Goal: Task Accomplishment & Management: Complete application form

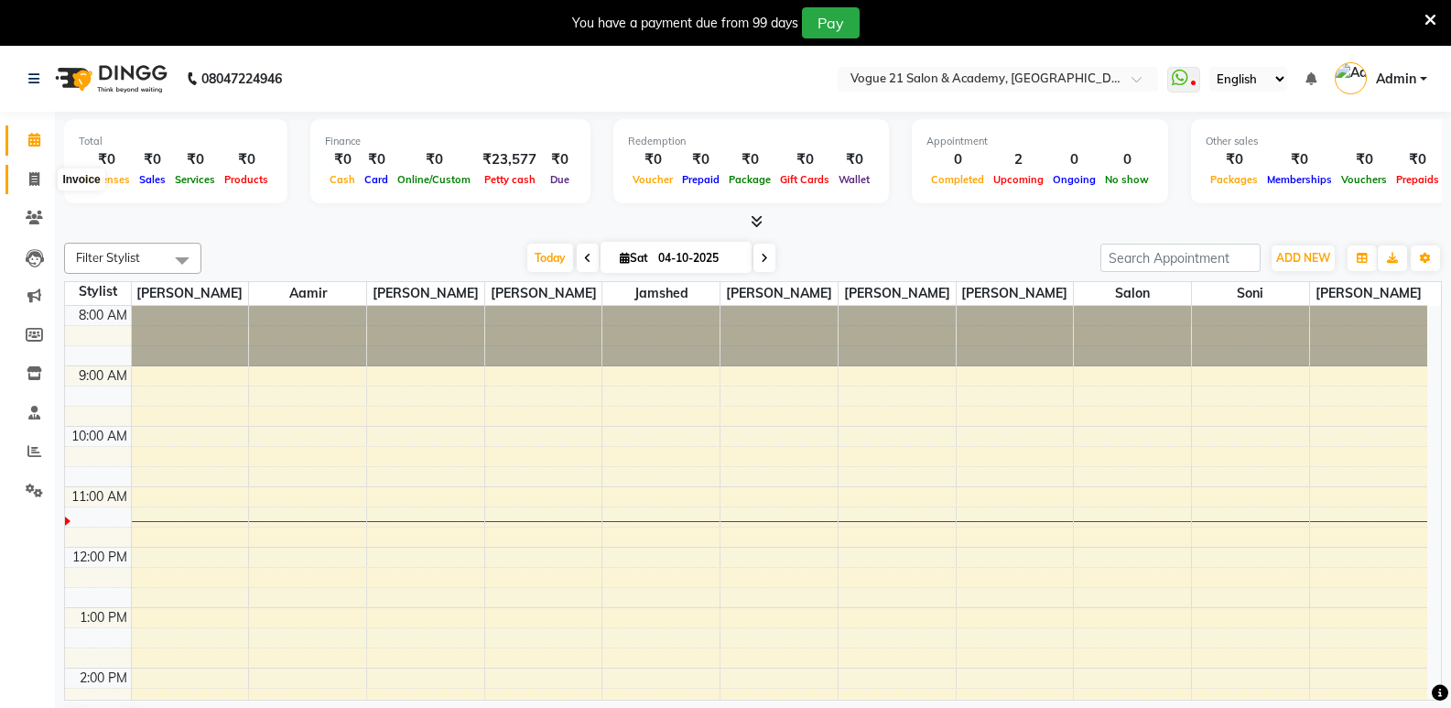
click at [25, 177] on span at bounding box center [34, 179] width 32 height 21
click at [29, 178] on icon at bounding box center [34, 179] width 10 height 14
select select "service"
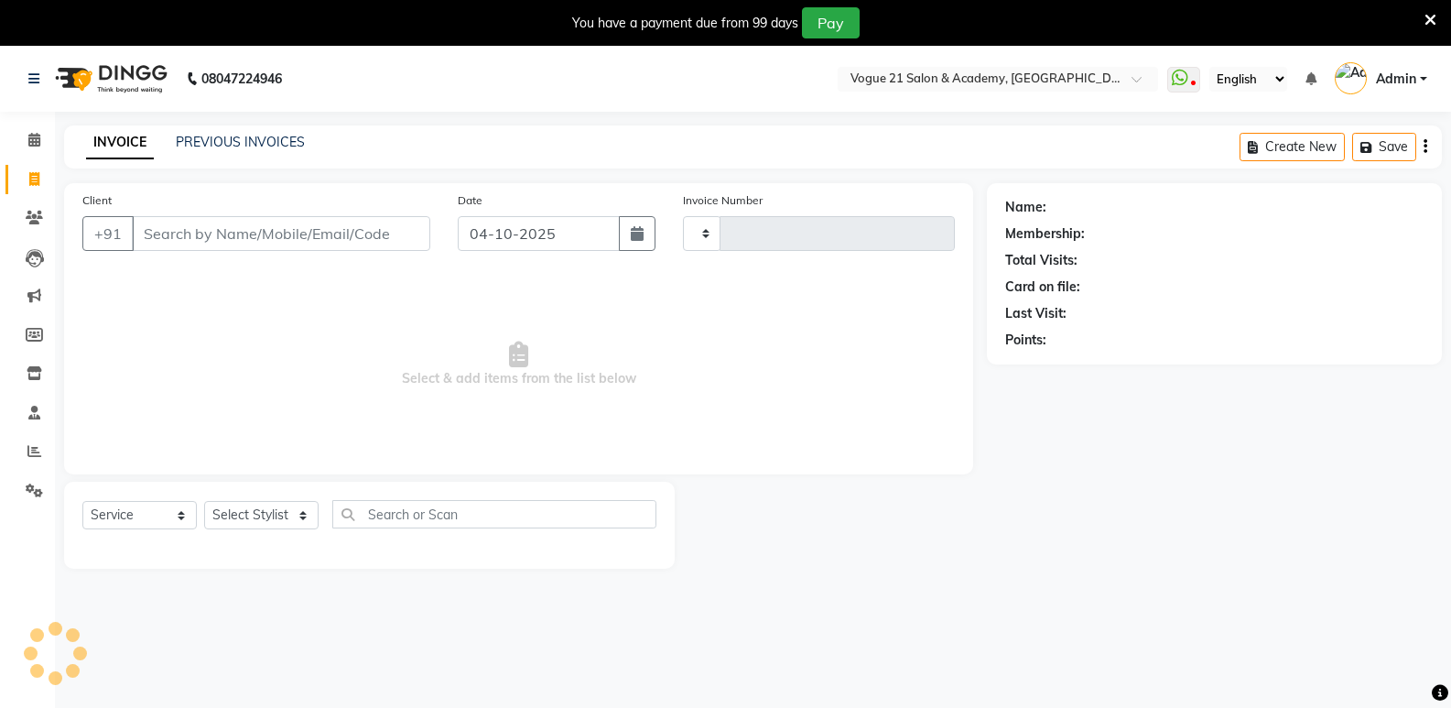
scroll to position [46, 0]
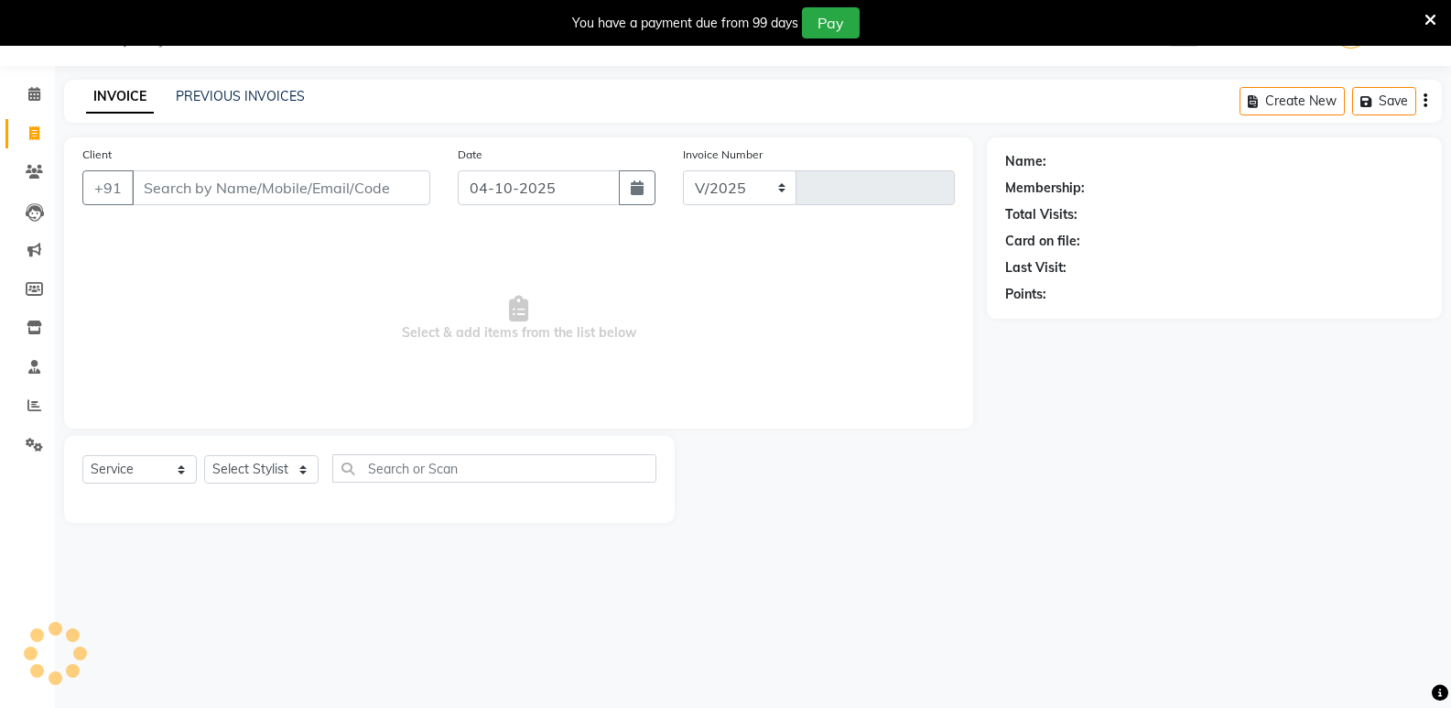
select select "4433"
type input "2976"
click at [277, 478] on select "Select Stylist" at bounding box center [261, 469] width 114 height 28
select select "52036"
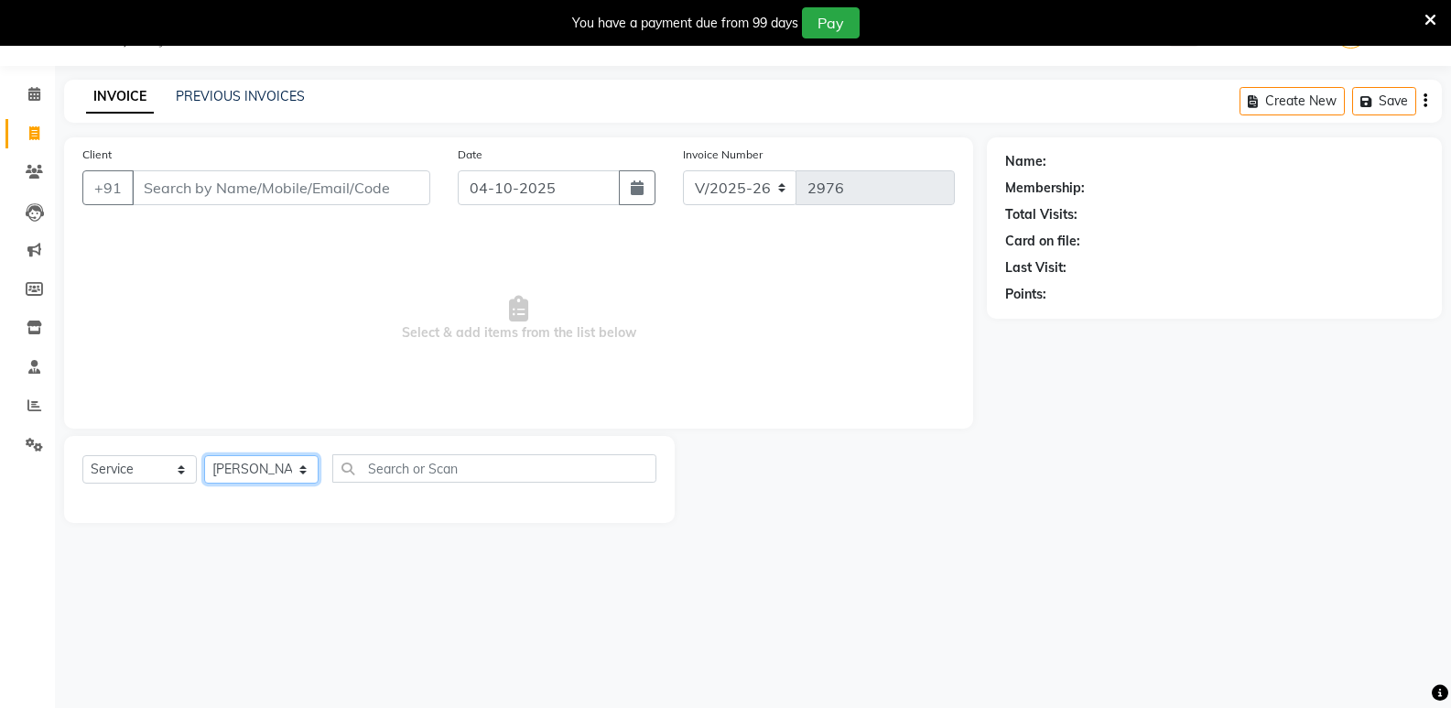
click at [204, 455] on select "Select Stylist [PERSON_NAME] [PERSON_NAME] [PERSON_NAME] [PERSON_NAME] [PERSON_…" at bounding box center [261, 469] width 114 height 28
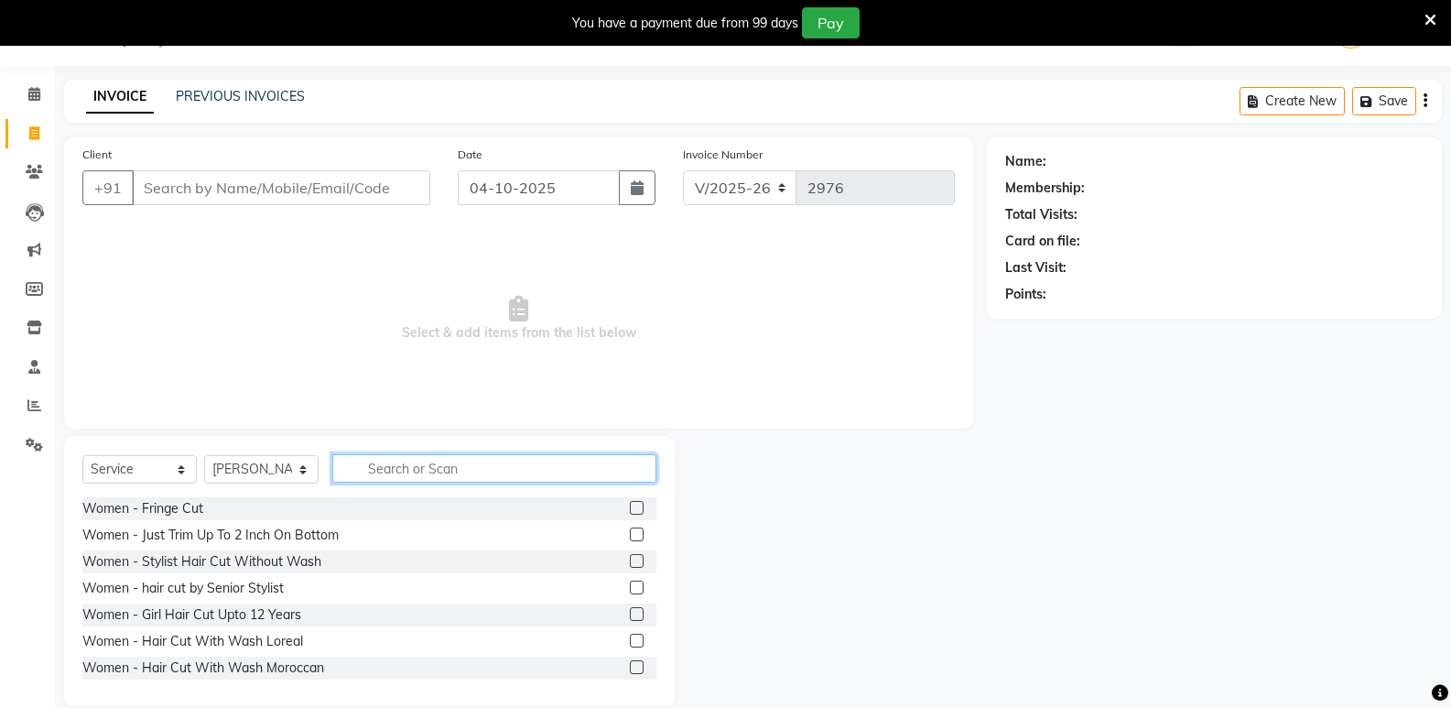
click at [388, 455] on input "text" at bounding box center [494, 468] width 324 height 28
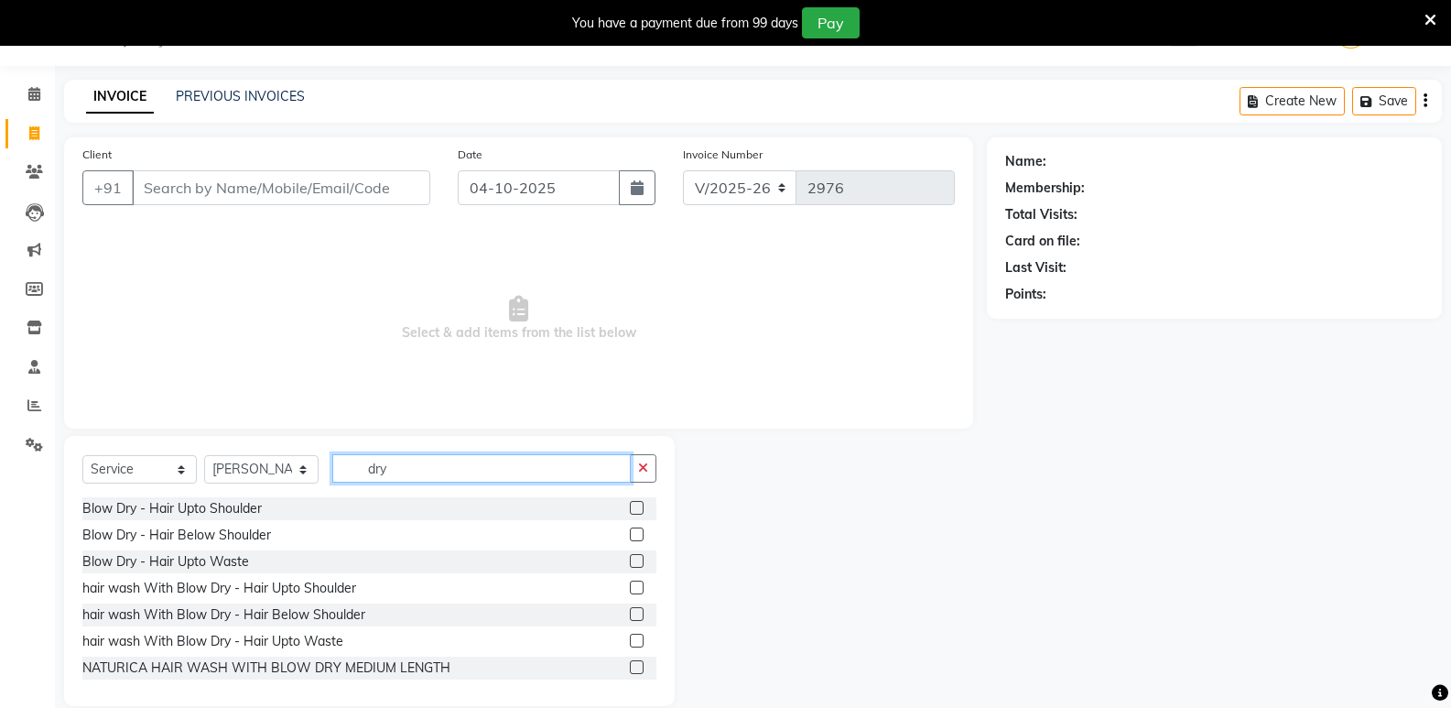
type input "dry"
click at [630, 530] on label at bounding box center [637, 534] width 14 height 14
click at [630, 530] on input "checkbox" at bounding box center [636, 535] width 12 height 12
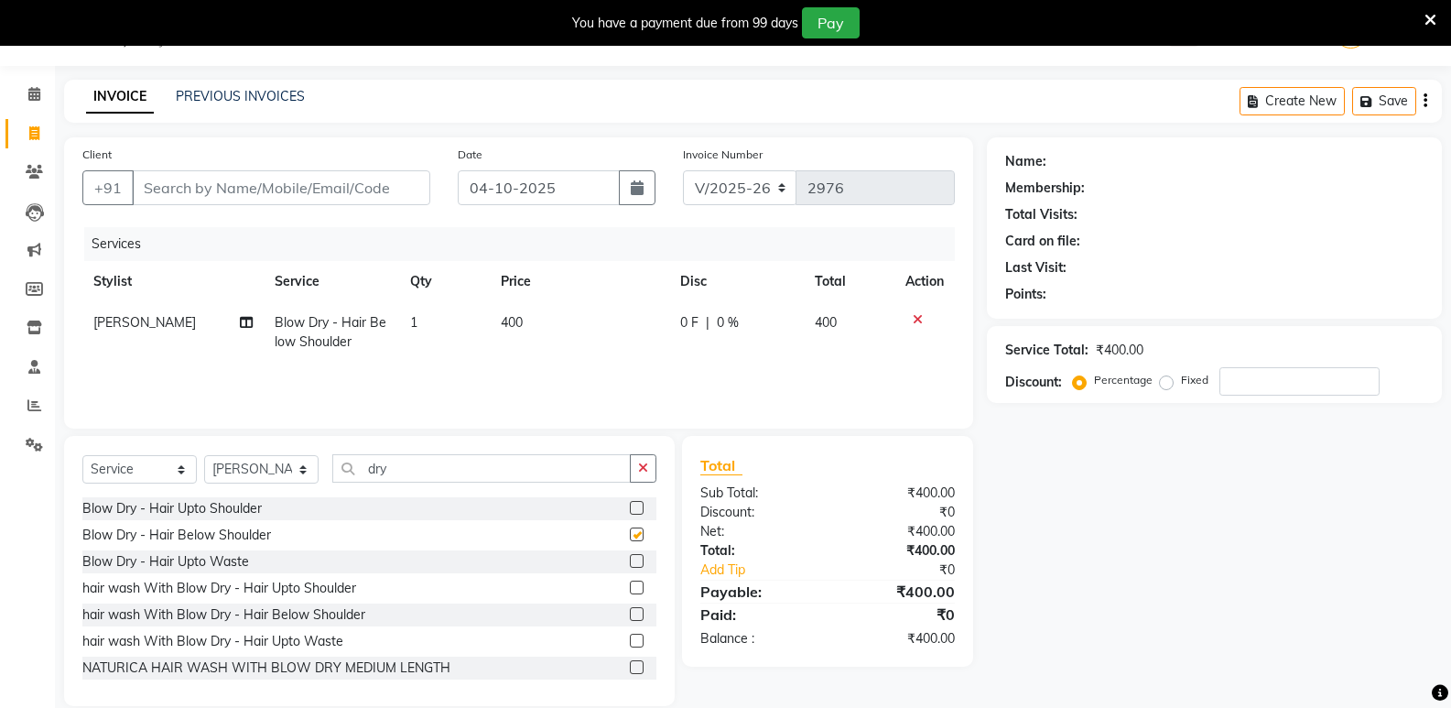
checkbox input "false"
click at [246, 463] on select "Select Stylist [PERSON_NAME] [PERSON_NAME] [PERSON_NAME] [PERSON_NAME] [PERSON_…" at bounding box center [261, 469] width 114 height 28
select select "66614"
click at [204, 455] on select "Select Stylist [PERSON_NAME] [PERSON_NAME] [PERSON_NAME] [PERSON_NAME] [PERSON_…" at bounding box center [261, 469] width 114 height 28
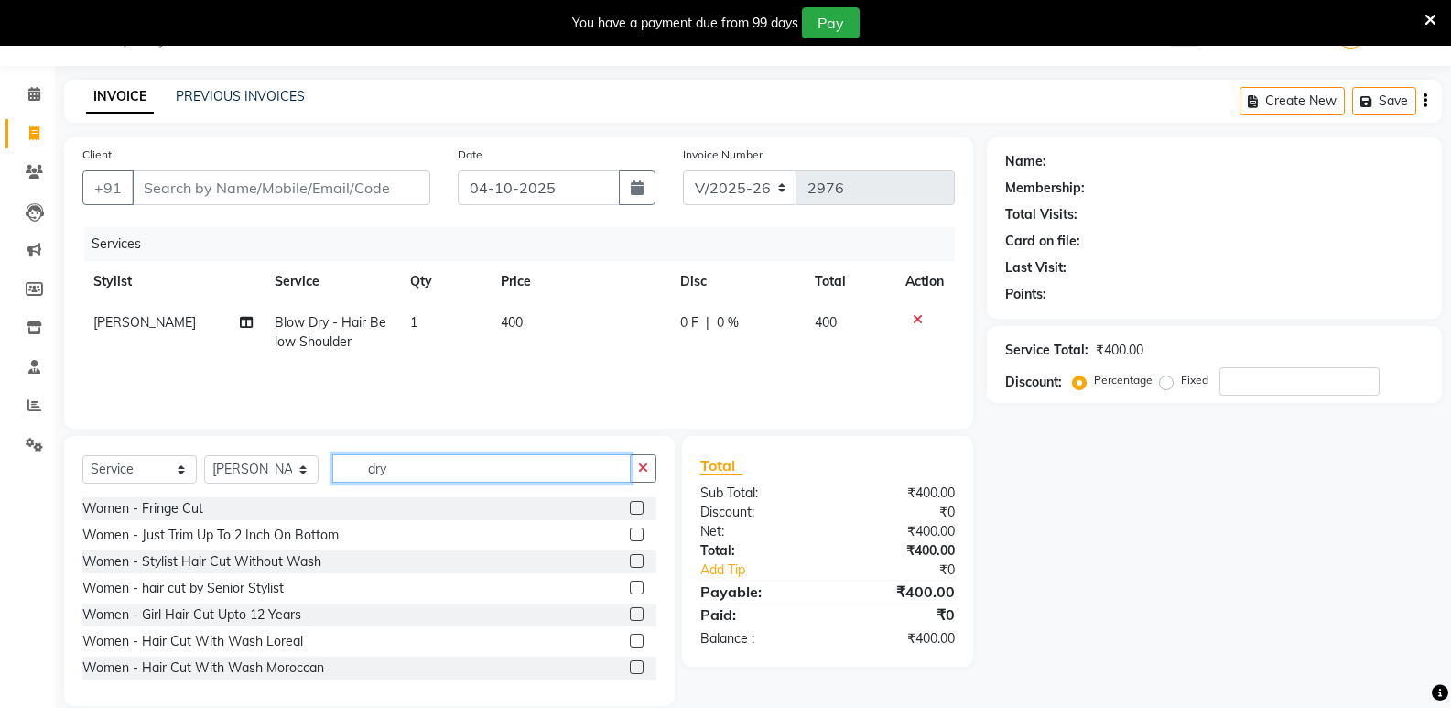
click at [401, 474] on input "dry" at bounding box center [481, 468] width 299 height 28
type input "d"
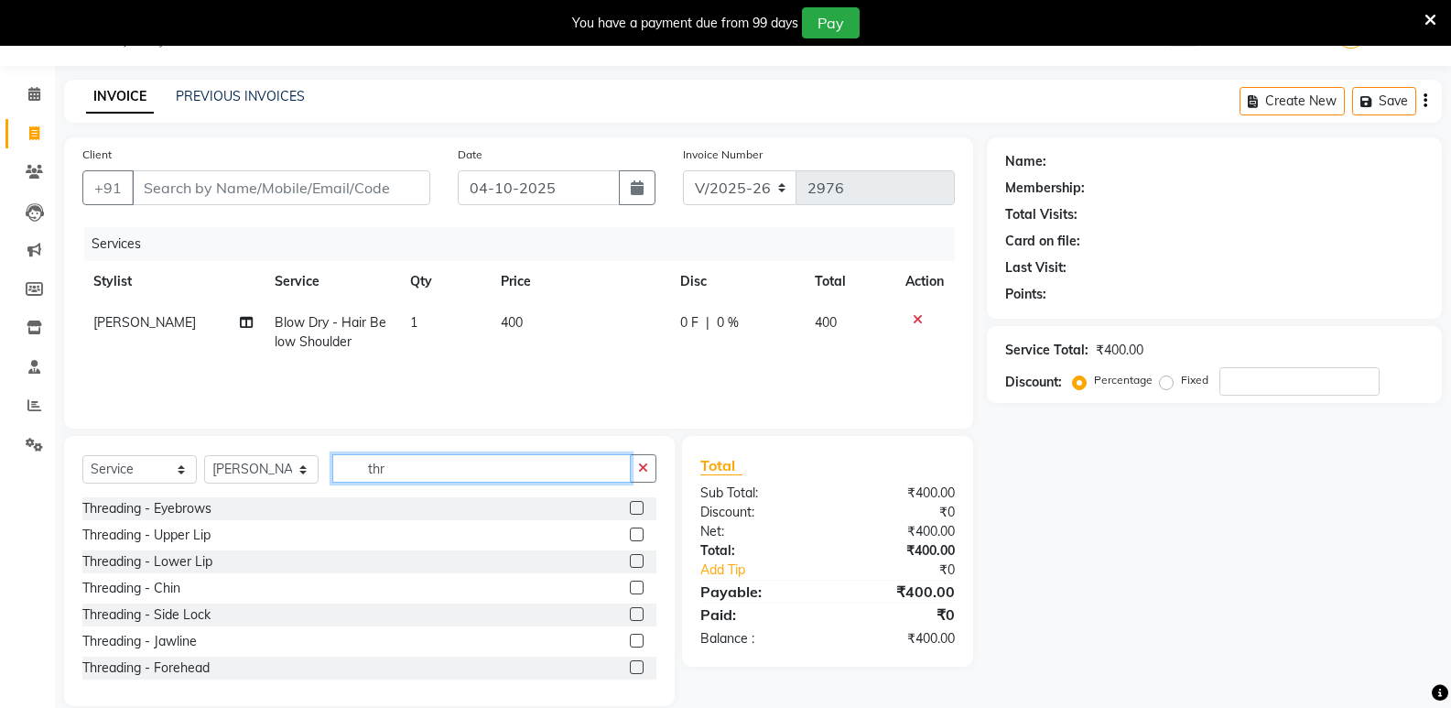
type input "thr"
click at [630, 503] on label at bounding box center [637, 508] width 14 height 14
click at [630, 503] on input "checkbox" at bounding box center [636, 509] width 12 height 12
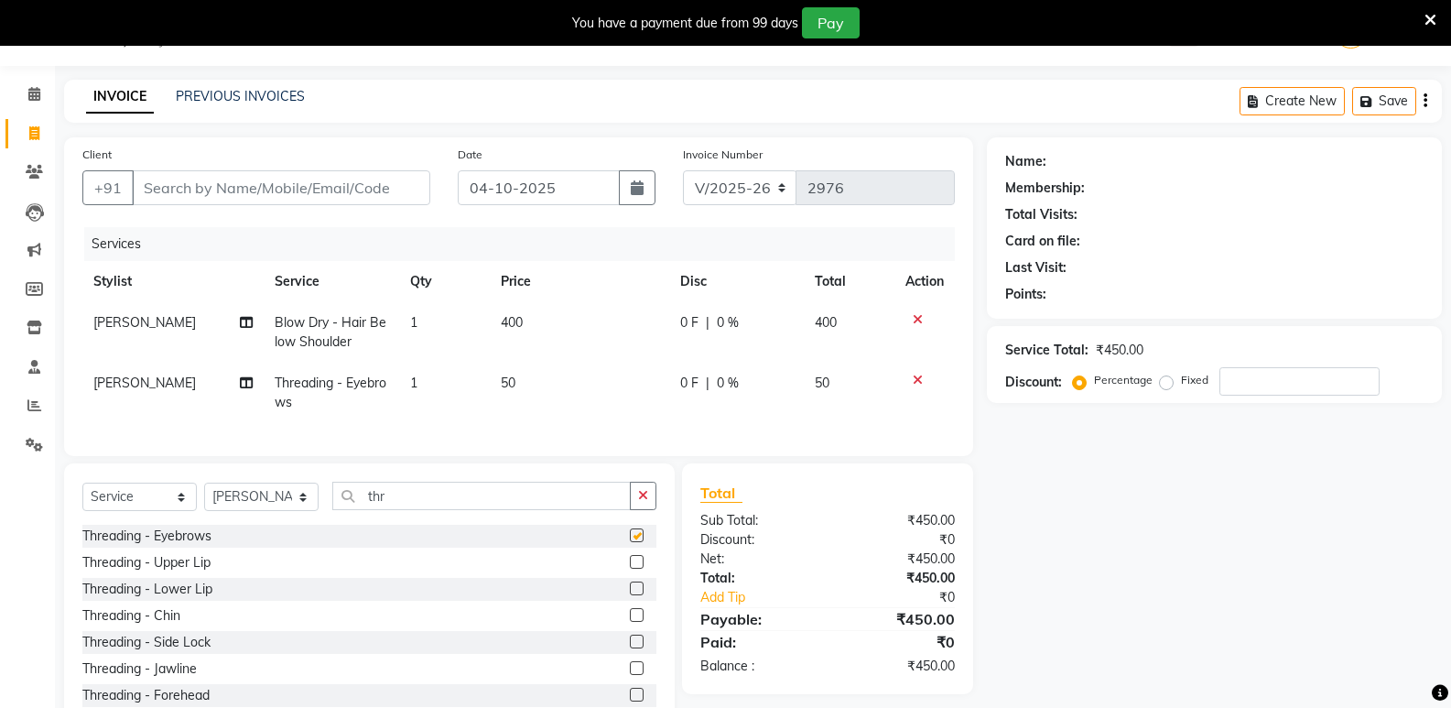
checkbox input "false"
click at [630, 569] on label at bounding box center [637, 562] width 14 height 14
click at [630, 569] on input "checkbox" at bounding box center [636, 563] width 12 height 12
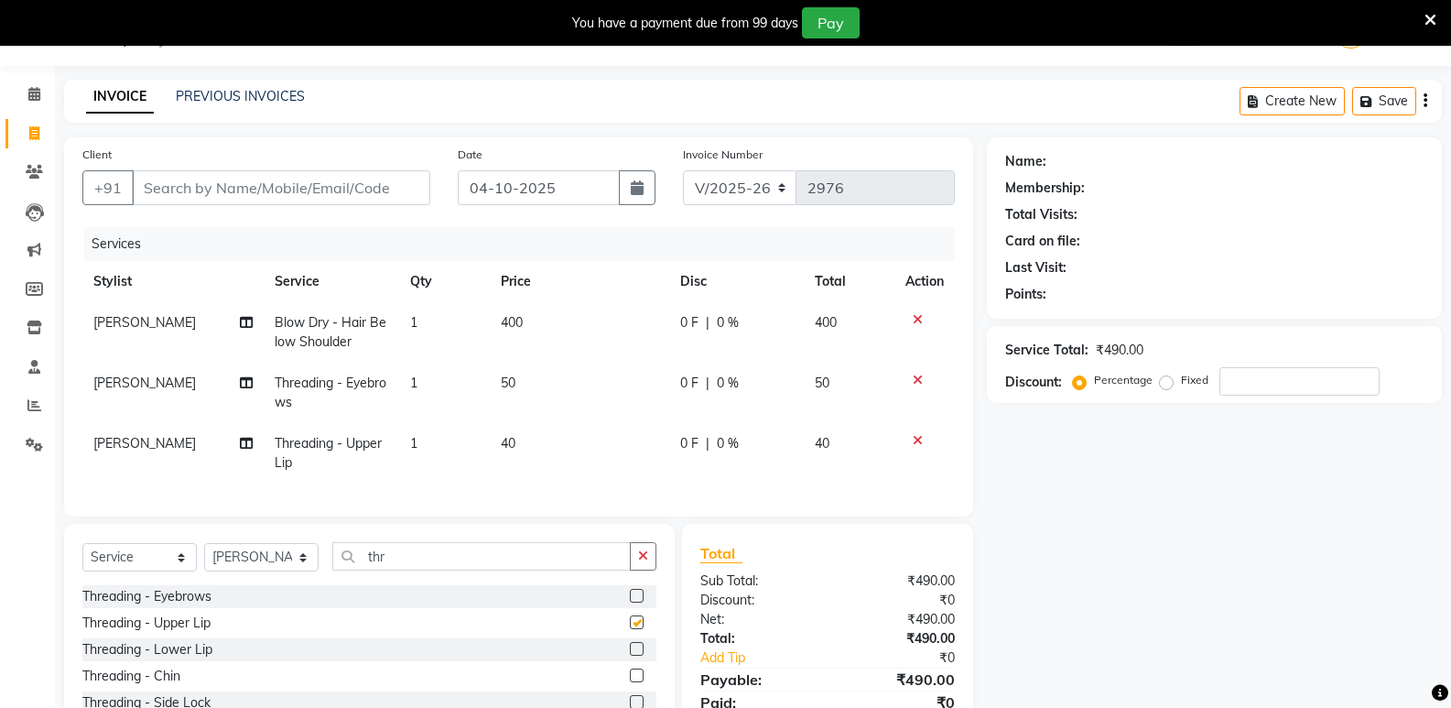
checkbox input "false"
click at [332, 190] on input "Client" at bounding box center [281, 187] width 299 height 35
type input "9"
type input "0"
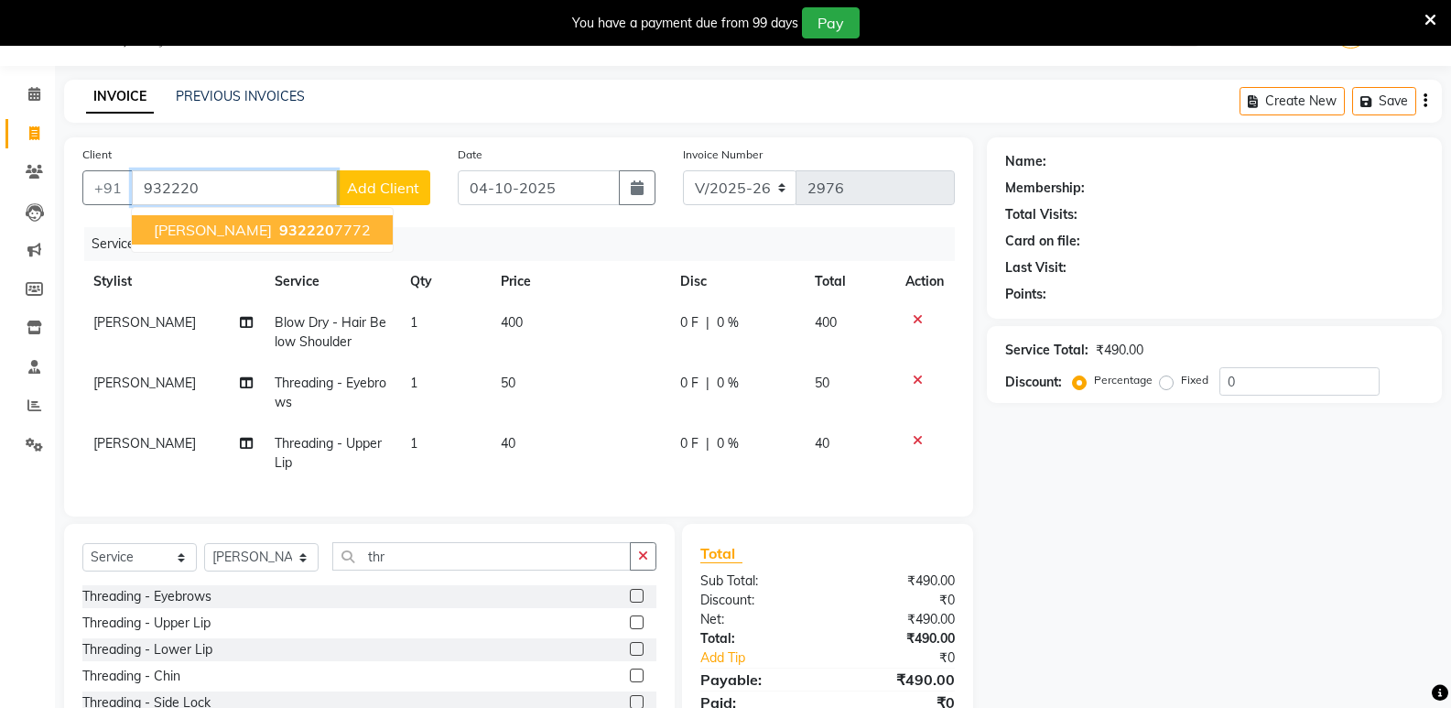
click at [279, 223] on span "932220" at bounding box center [306, 230] width 55 height 18
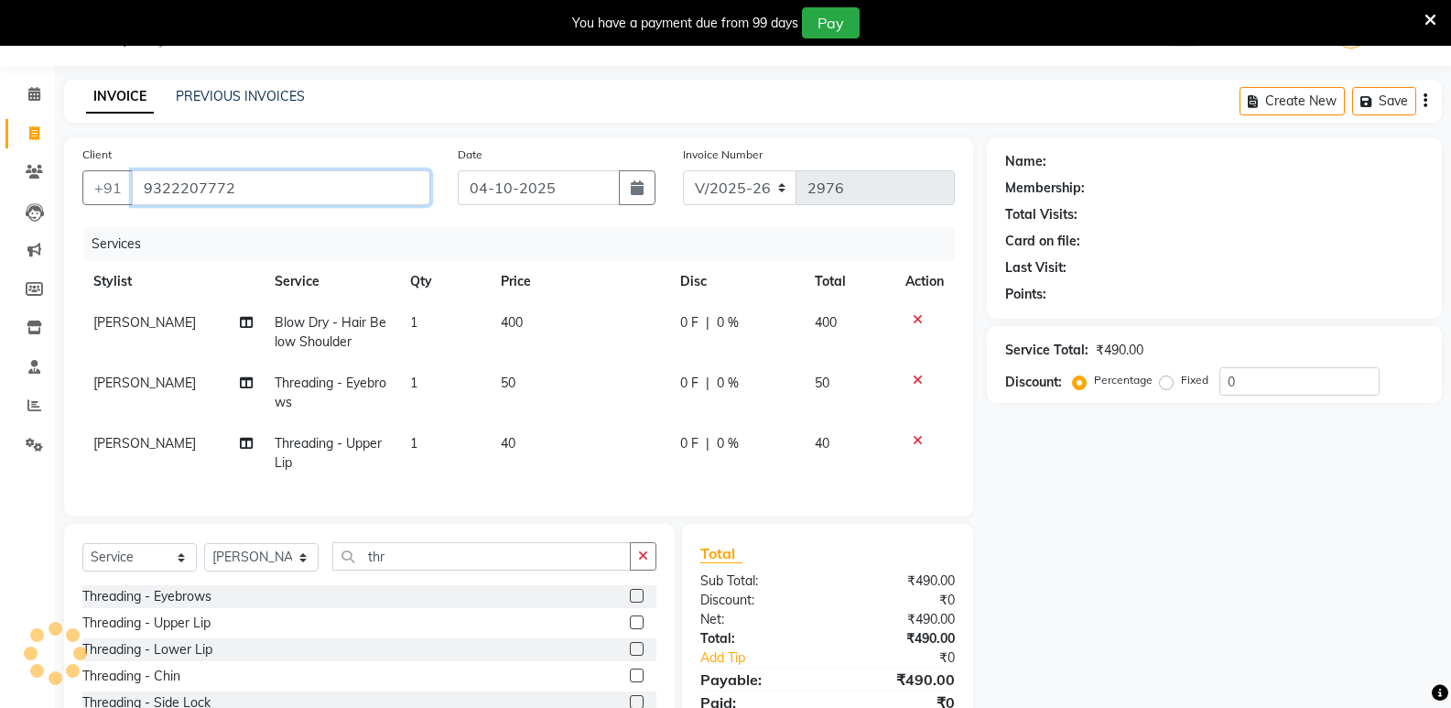
type input "9322207772"
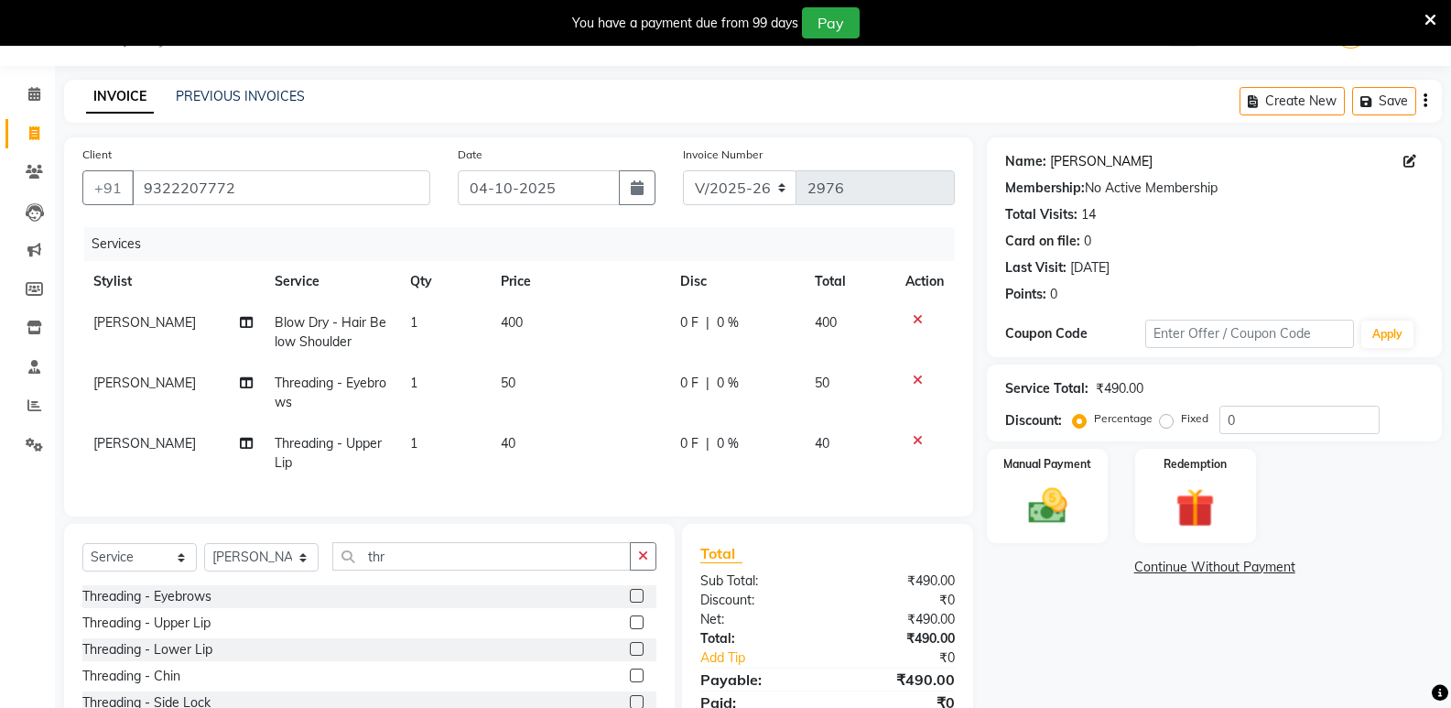
click at [1065, 165] on link "[PERSON_NAME]" at bounding box center [1101, 161] width 103 height 19
click at [1053, 502] on img at bounding box center [1047, 506] width 65 height 47
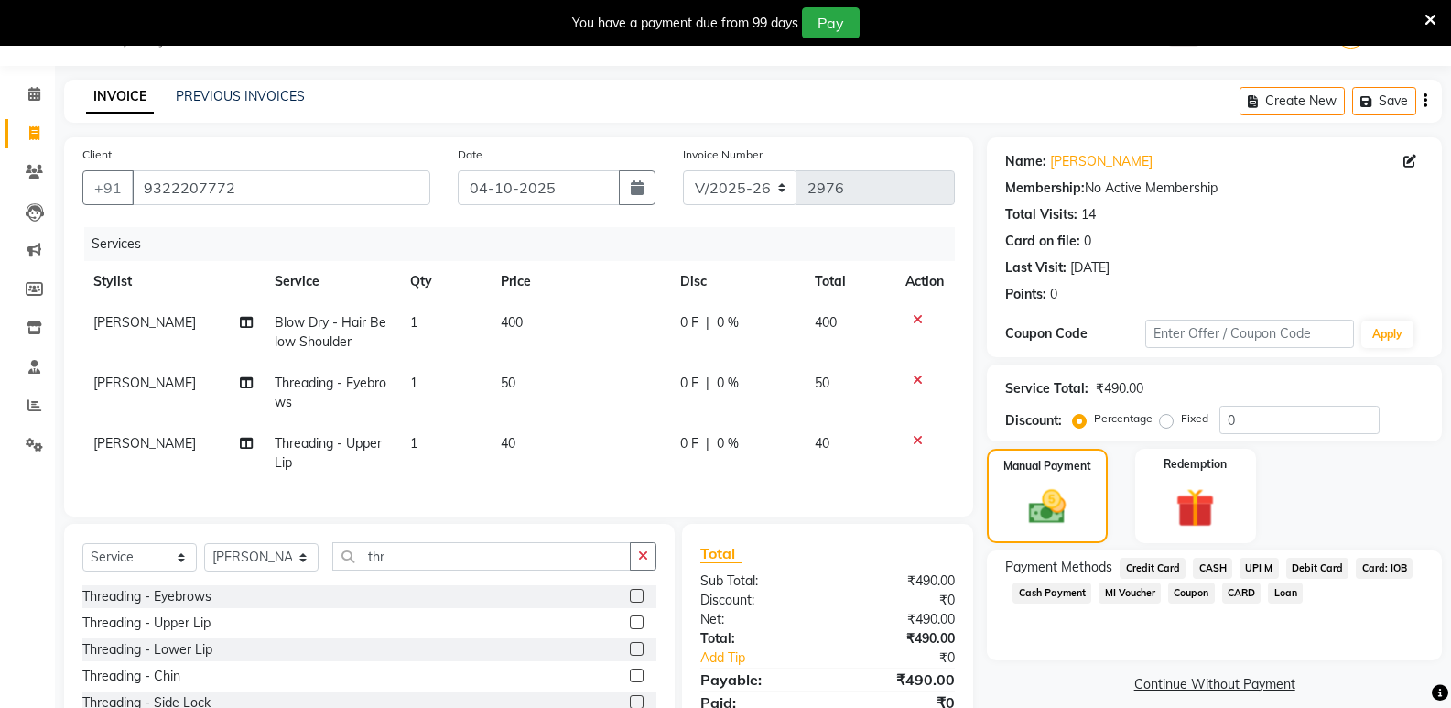
click at [1203, 563] on span "CASH" at bounding box center [1212, 568] width 39 height 21
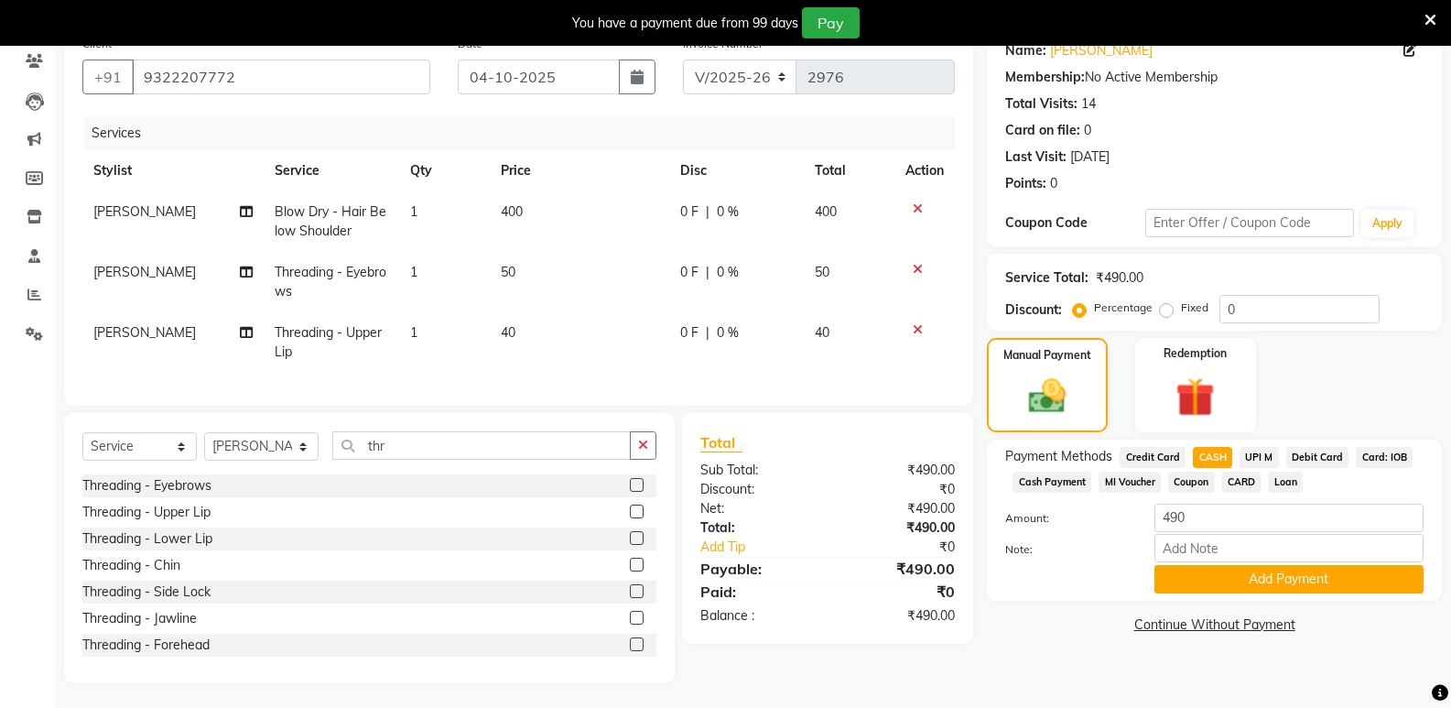
scroll to position [173, 0]
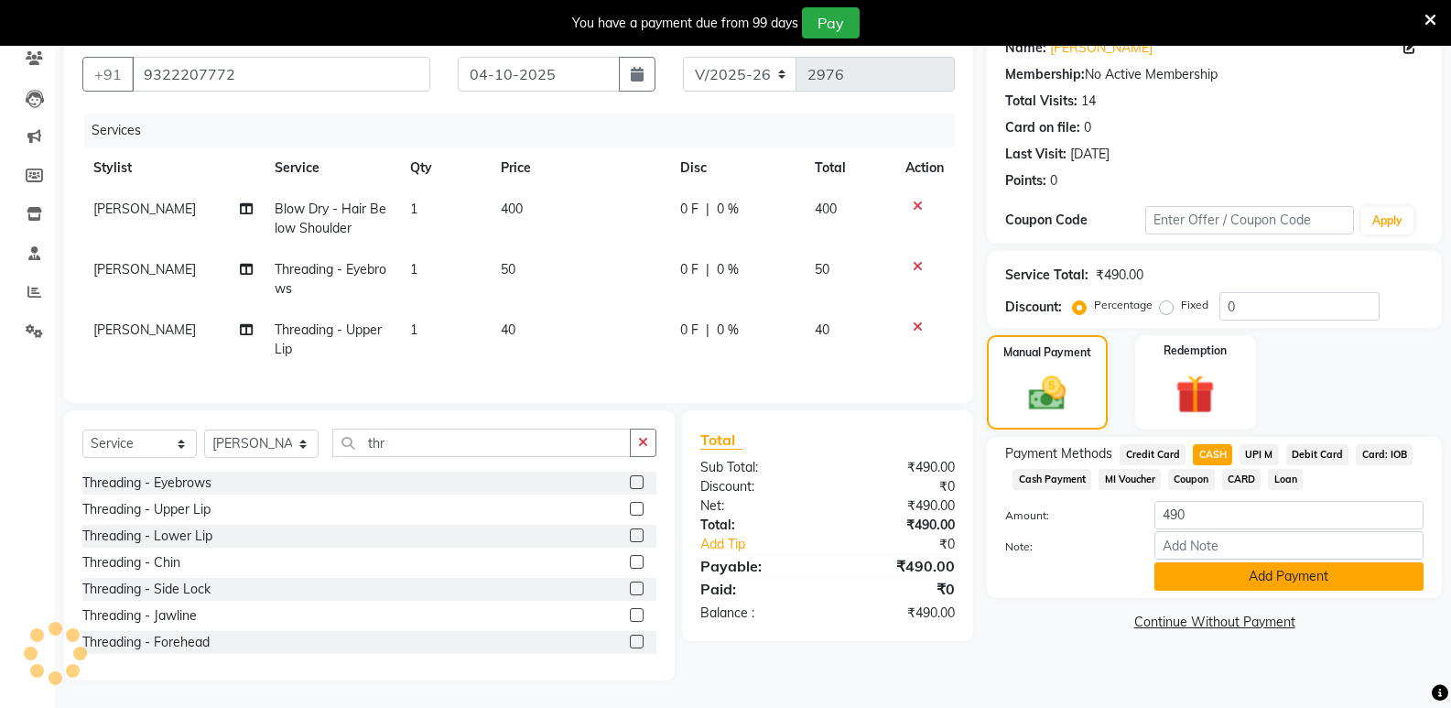
click at [1201, 562] on button "Add Payment" at bounding box center [1289, 576] width 269 height 28
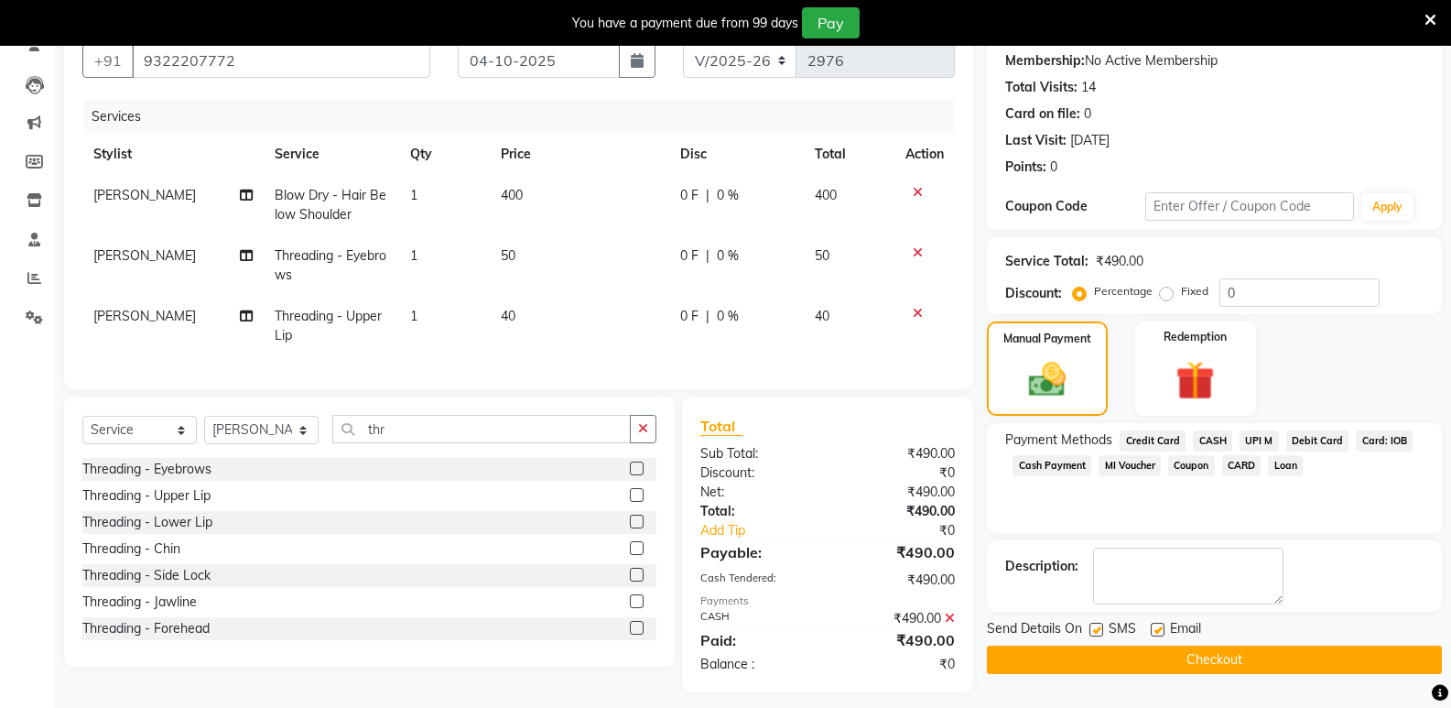
click at [1165, 662] on button "Checkout" at bounding box center [1214, 660] width 455 height 28
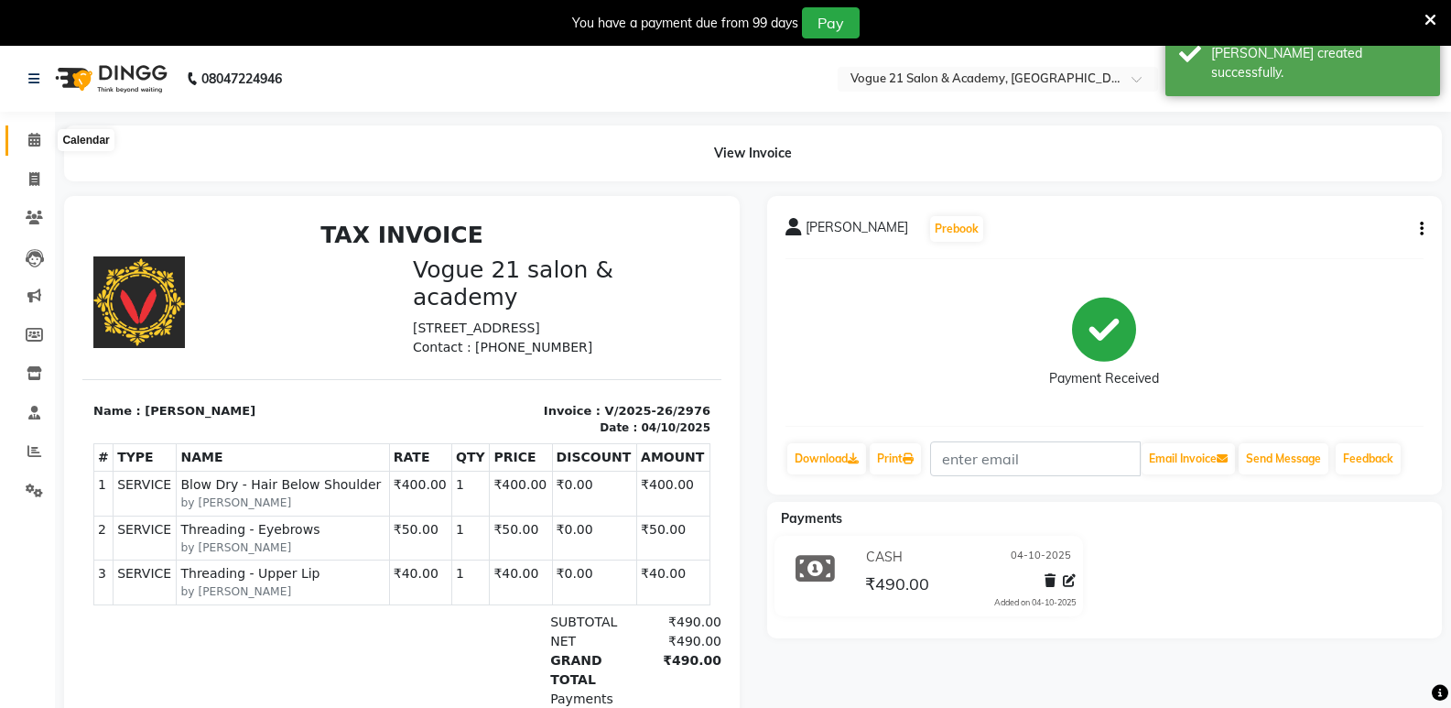
click at [23, 138] on span at bounding box center [34, 140] width 32 height 21
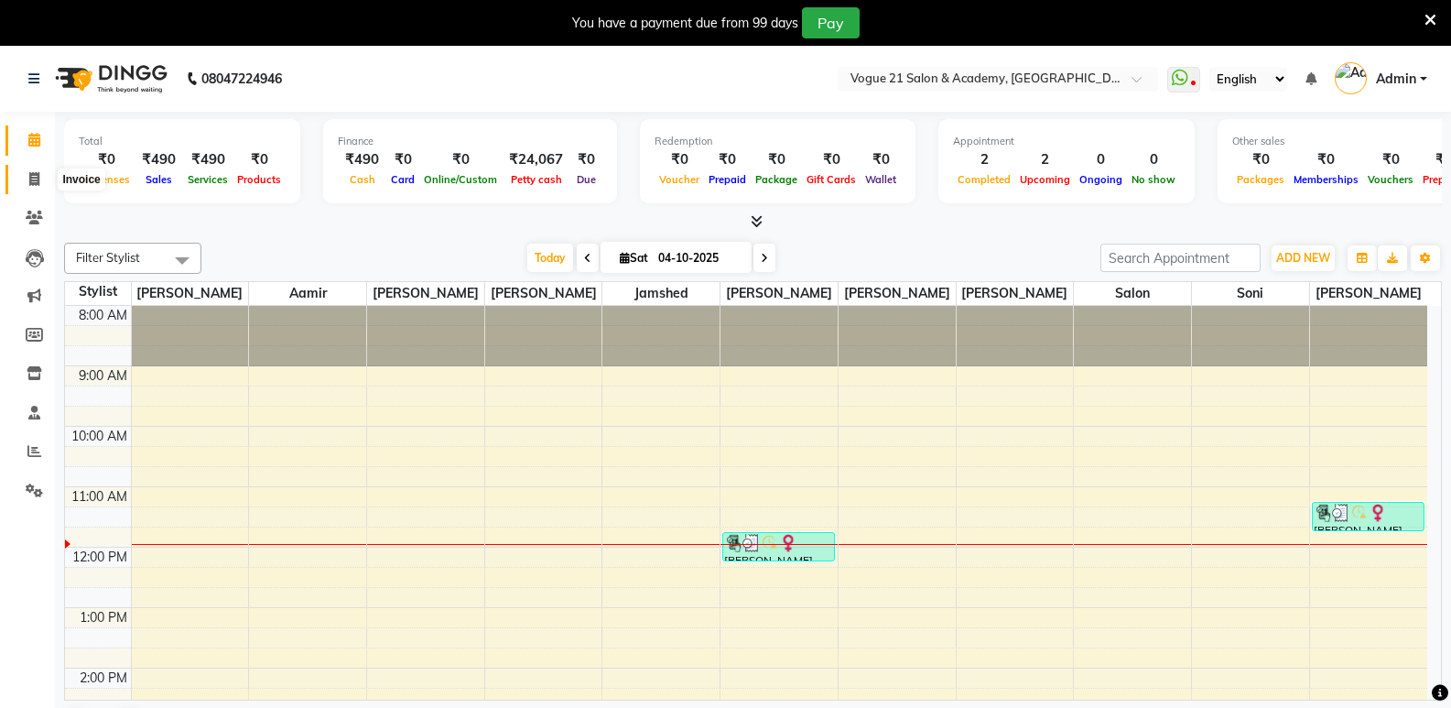
click at [27, 179] on span at bounding box center [34, 179] width 32 height 21
select select "service"
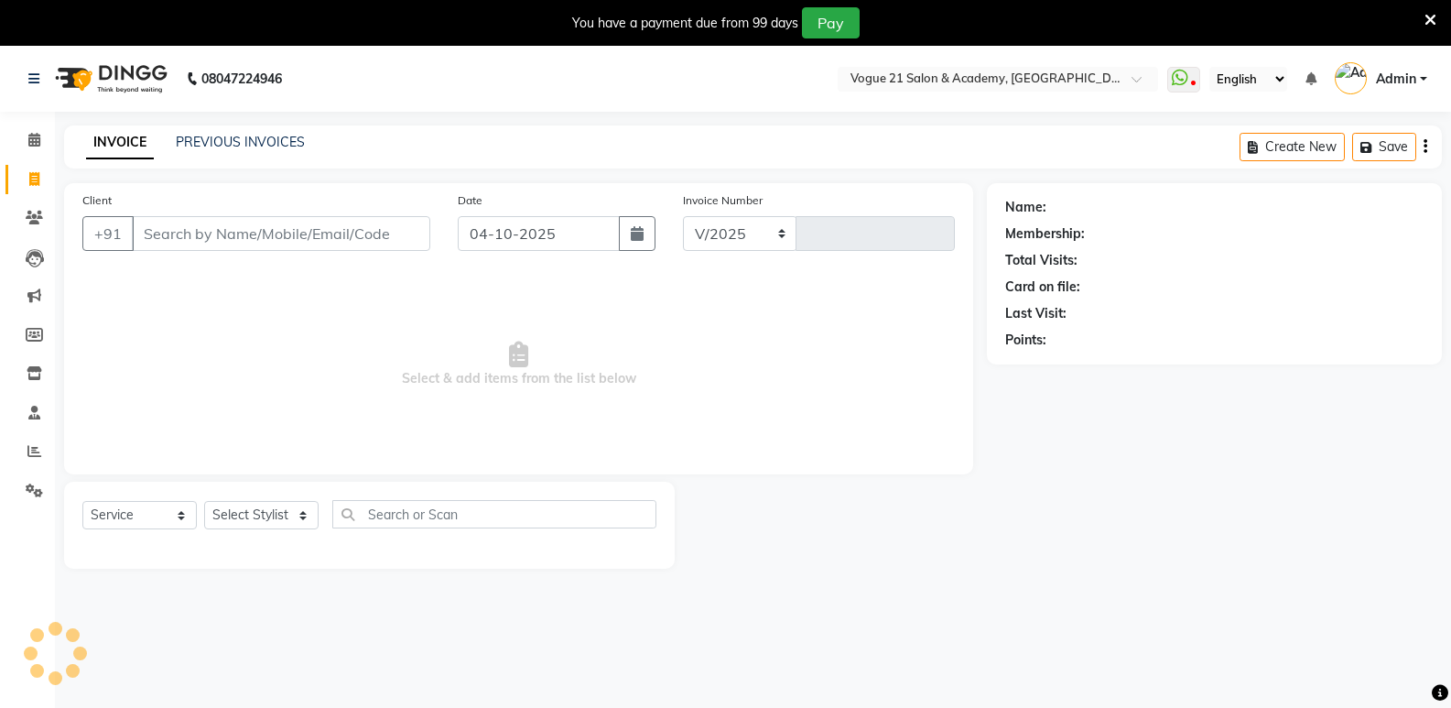
select select "4433"
type input "2977"
click at [241, 515] on select "Select Stylist [PERSON_NAME] [PERSON_NAME] [PERSON_NAME] [PERSON_NAME] [PERSON_…" at bounding box center [261, 515] width 114 height 28
select select "73195"
click at [204, 501] on select "Select Stylist [PERSON_NAME] [PERSON_NAME] [PERSON_NAME] [PERSON_NAME] [PERSON_…" at bounding box center [261, 515] width 114 height 28
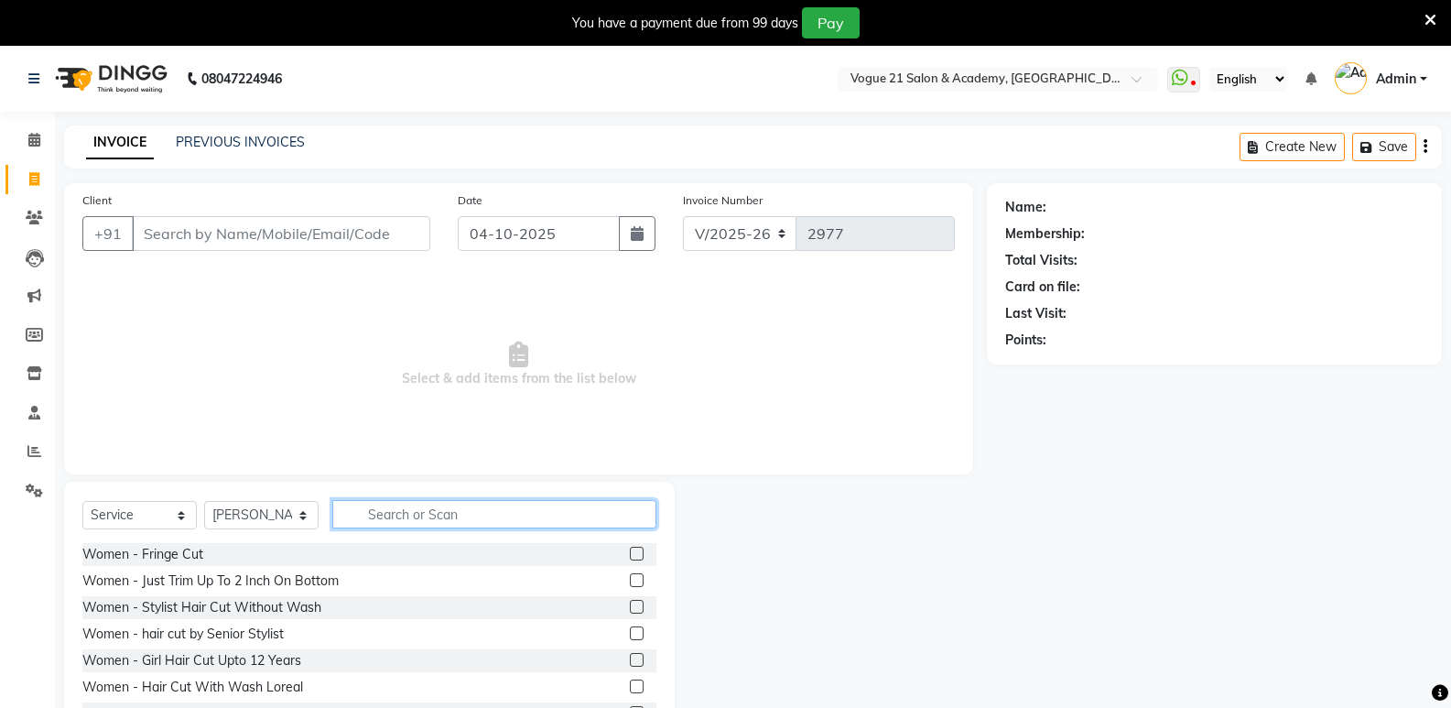
click at [391, 515] on input "text" at bounding box center [494, 514] width 324 height 28
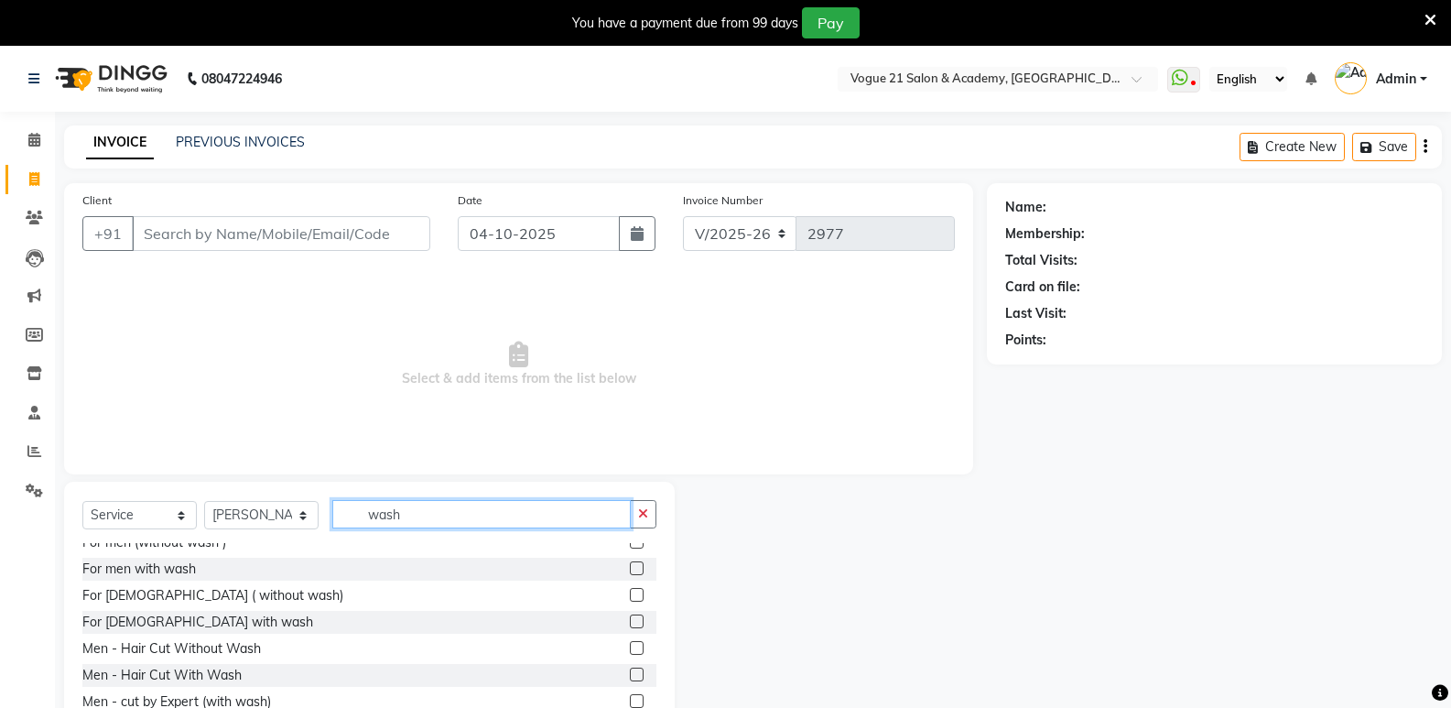
scroll to position [22, 0]
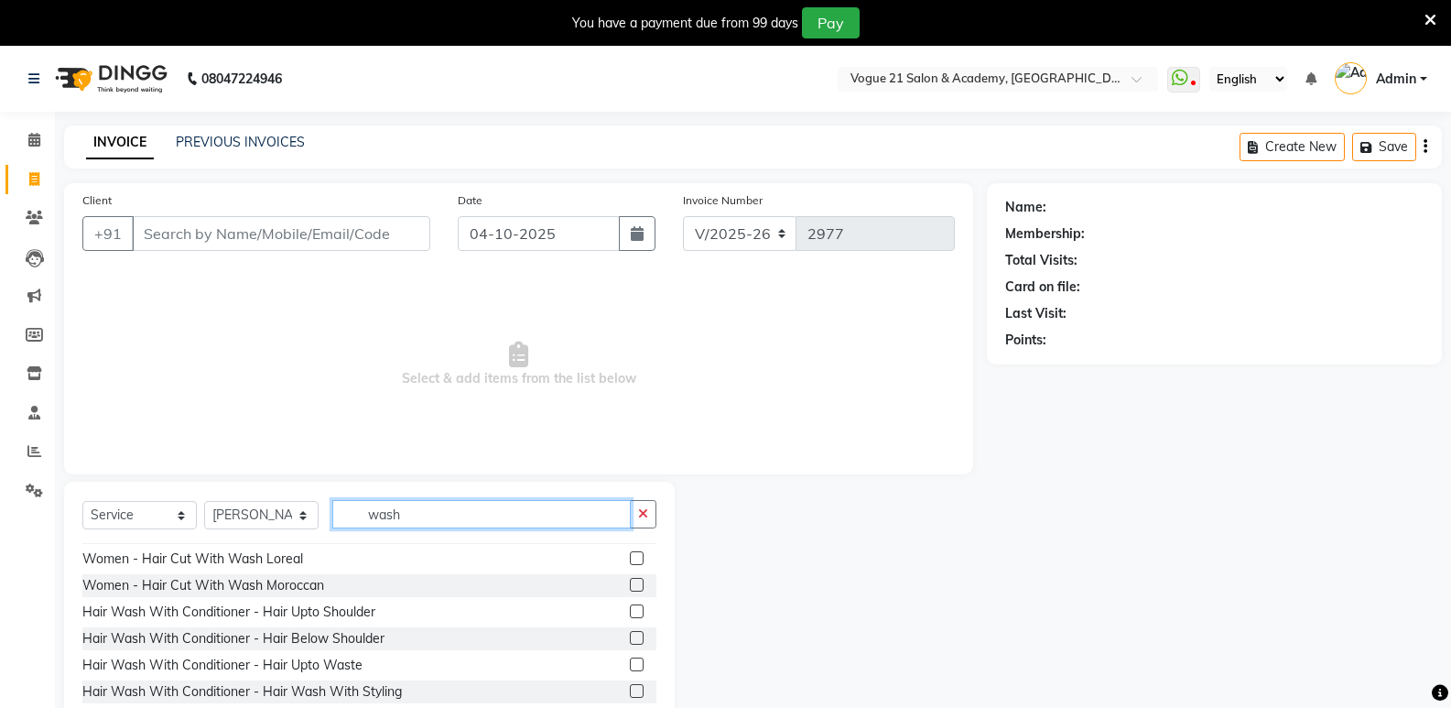
click at [497, 516] on input "wash" at bounding box center [481, 514] width 299 height 28
type input "w"
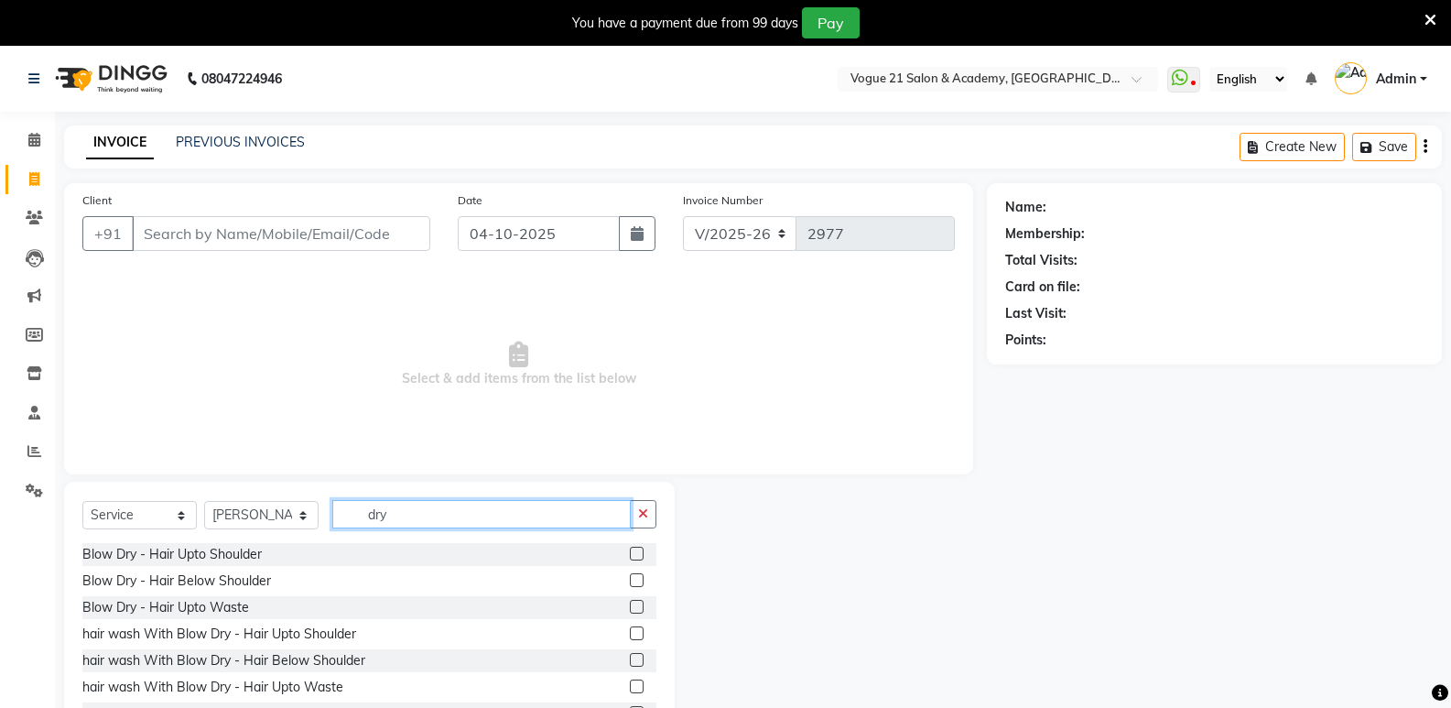
type input "dry"
click at [630, 659] on label at bounding box center [637, 660] width 14 height 14
click at [630, 659] on input "checkbox" at bounding box center [636, 661] width 12 height 12
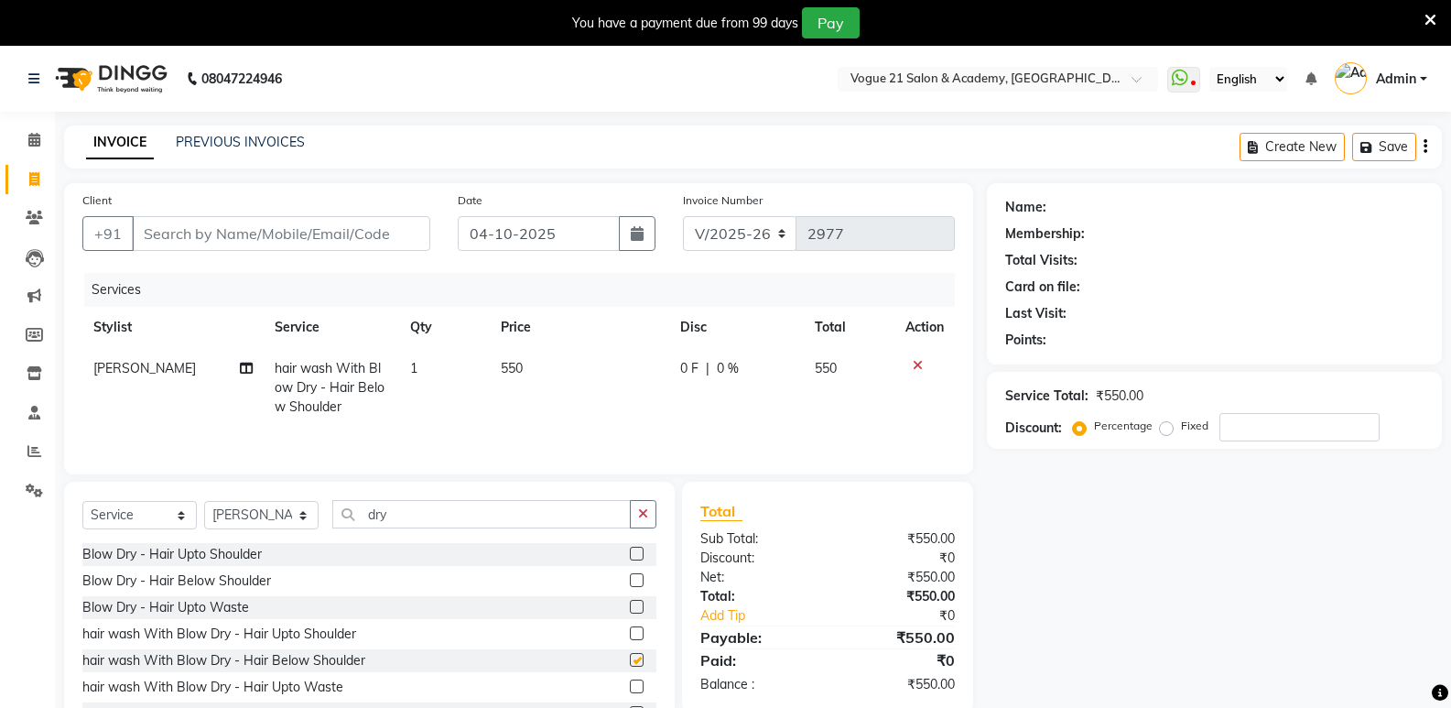
checkbox input "false"
click at [341, 232] on input "Client" at bounding box center [281, 233] width 299 height 35
type input "9"
type input "0"
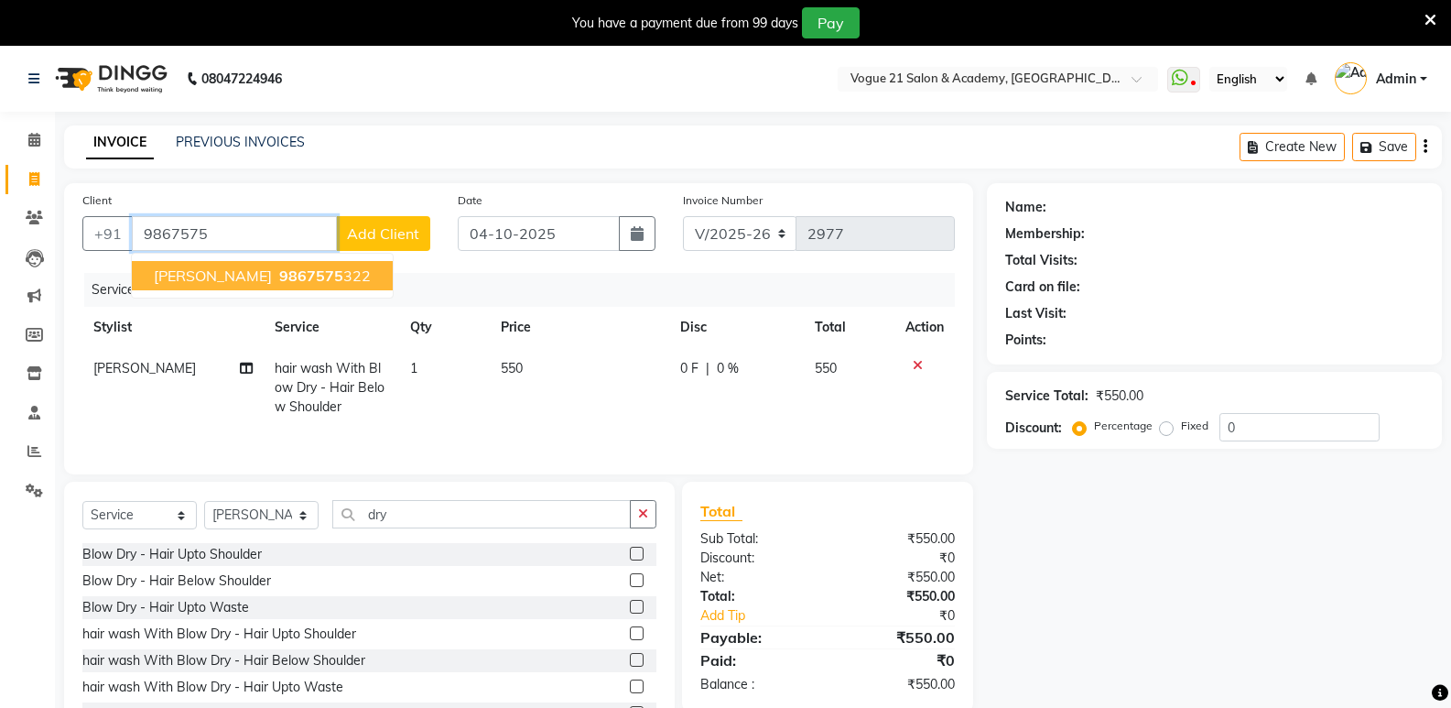
click at [231, 276] on span "[PERSON_NAME]" at bounding box center [213, 275] width 118 height 18
type input "9867575322"
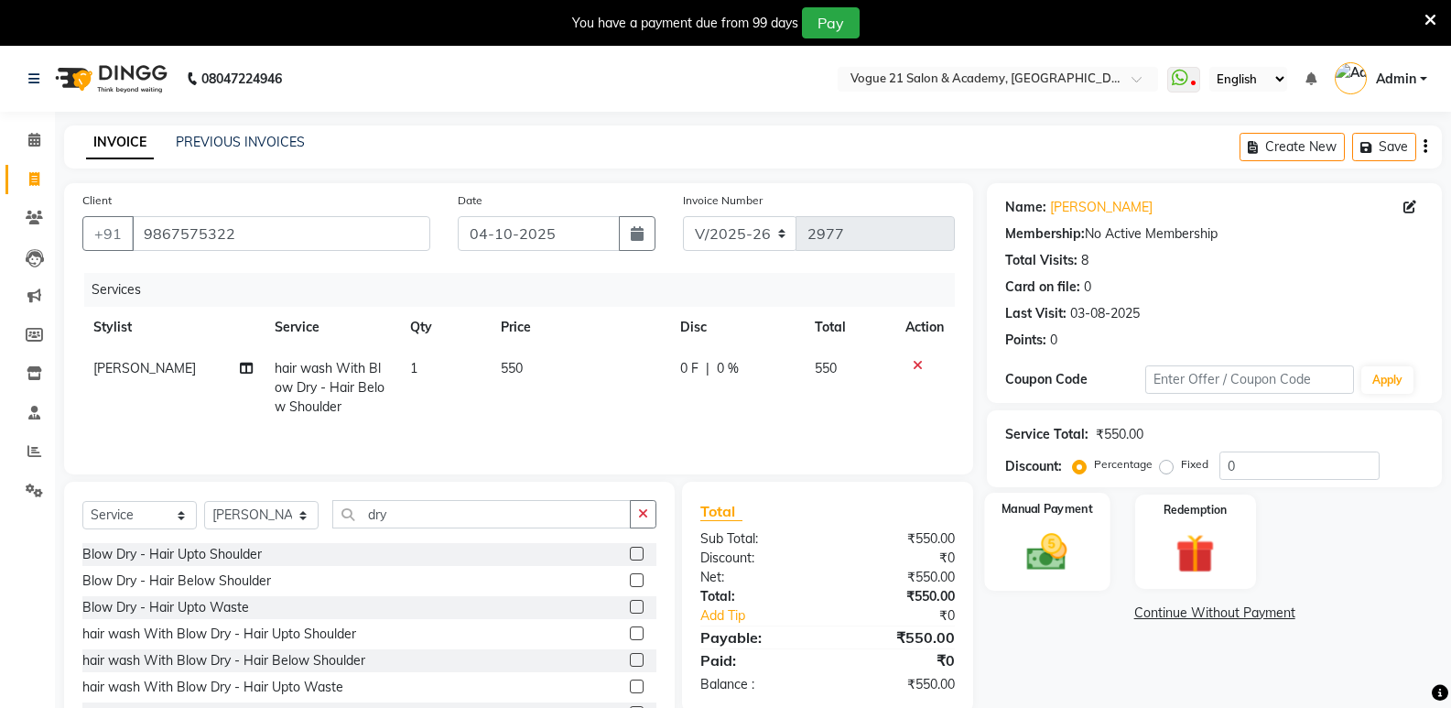
click at [1067, 547] on img at bounding box center [1047, 551] width 65 height 47
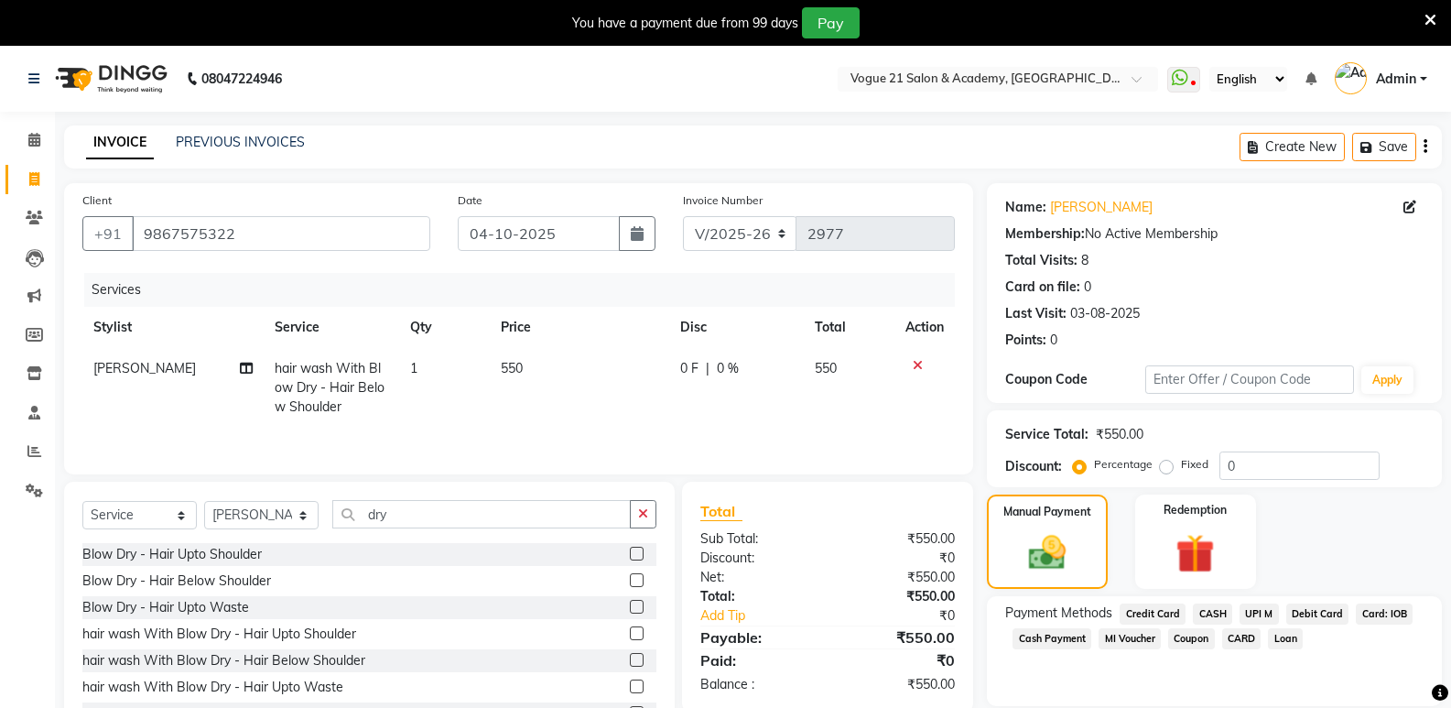
click at [1253, 617] on span "UPI M" at bounding box center [1259, 613] width 39 height 21
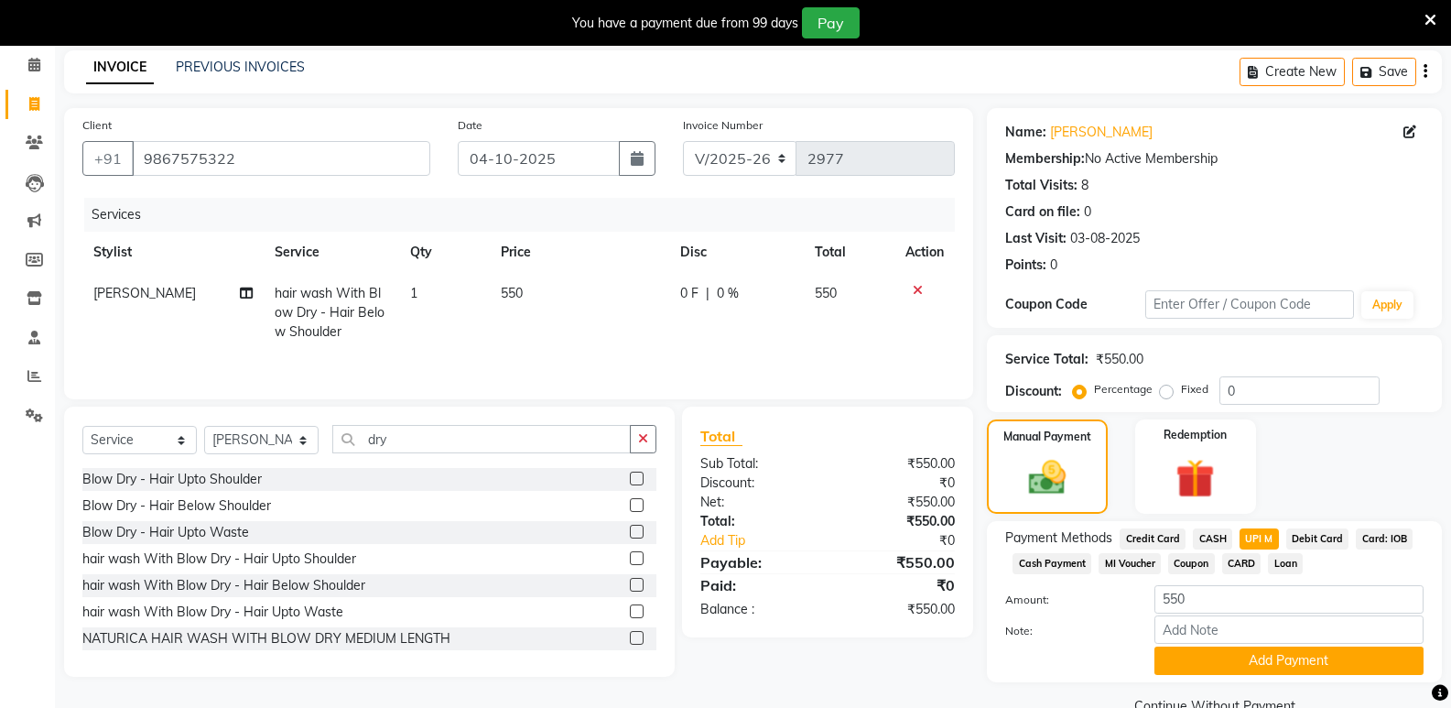
scroll to position [114, 0]
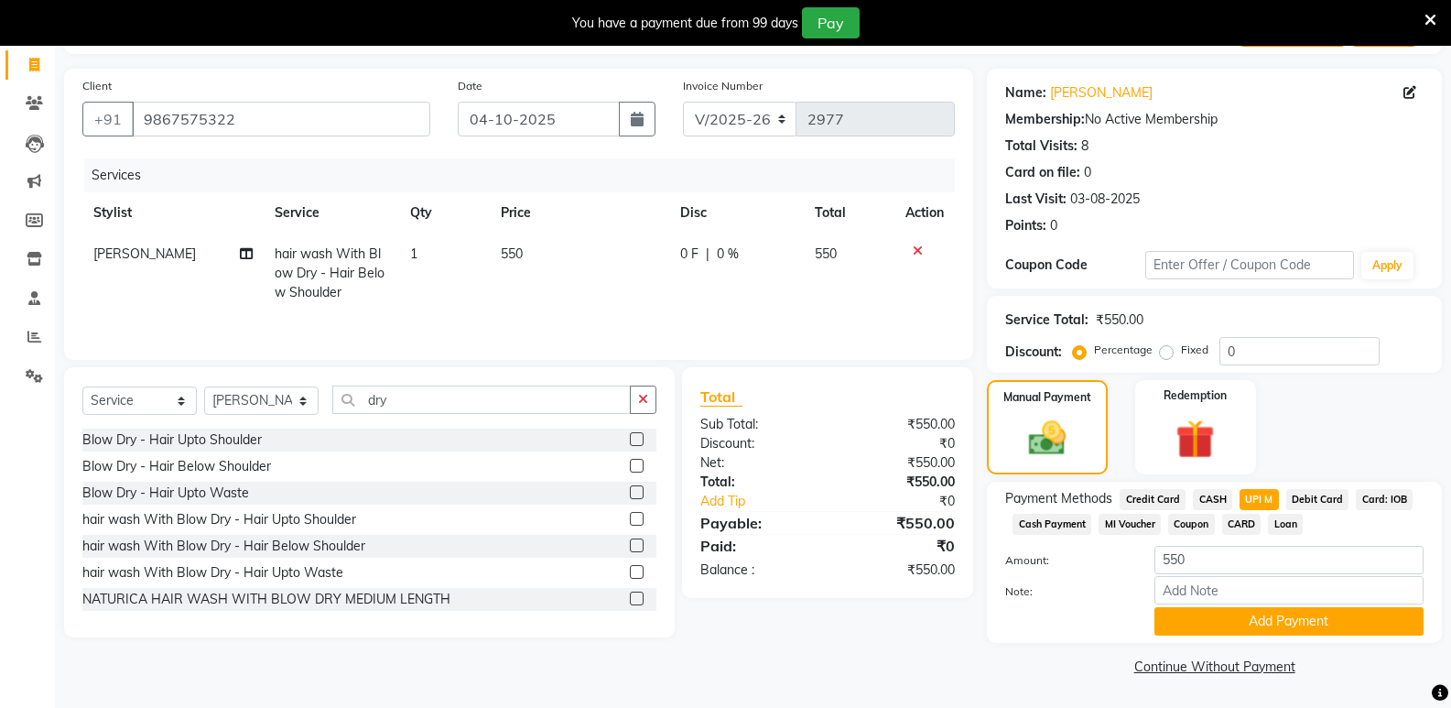
click at [1253, 617] on button "Add Payment" at bounding box center [1289, 621] width 269 height 28
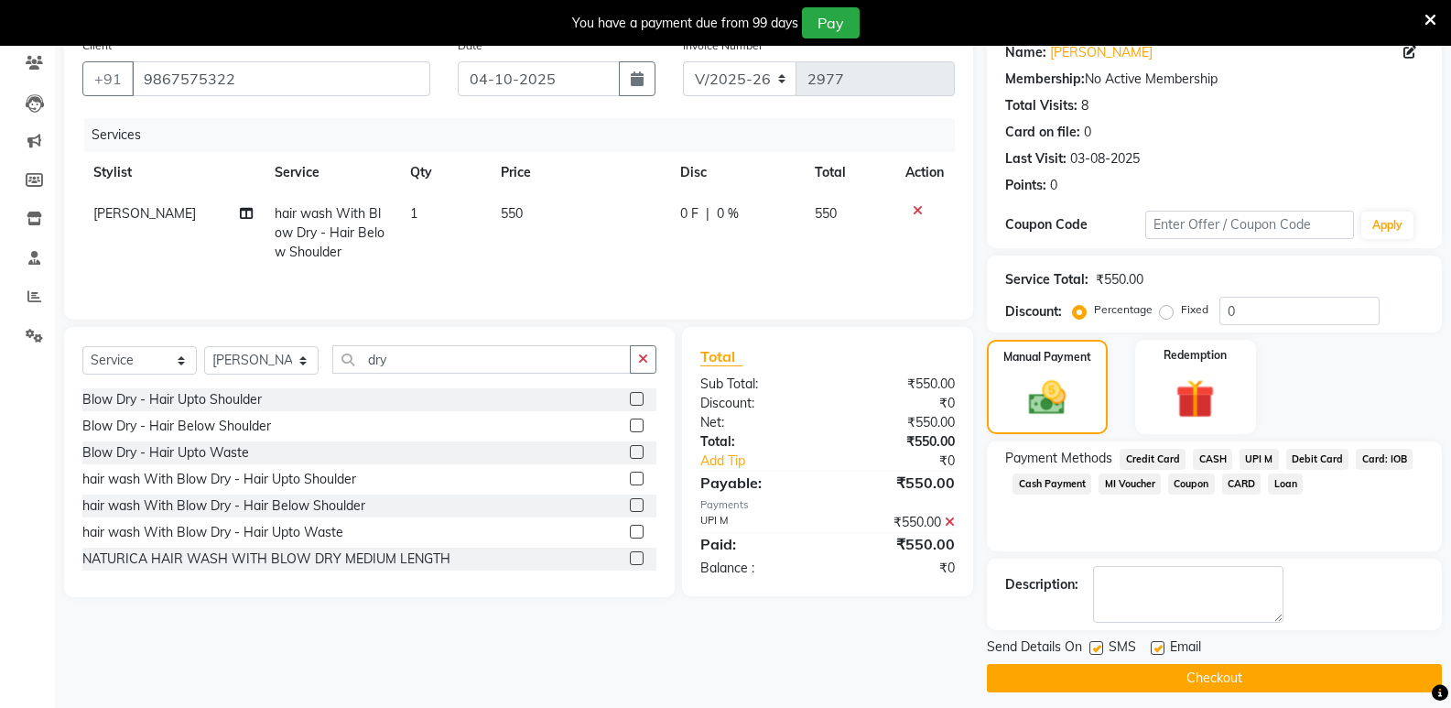
scroll to position [167, 0]
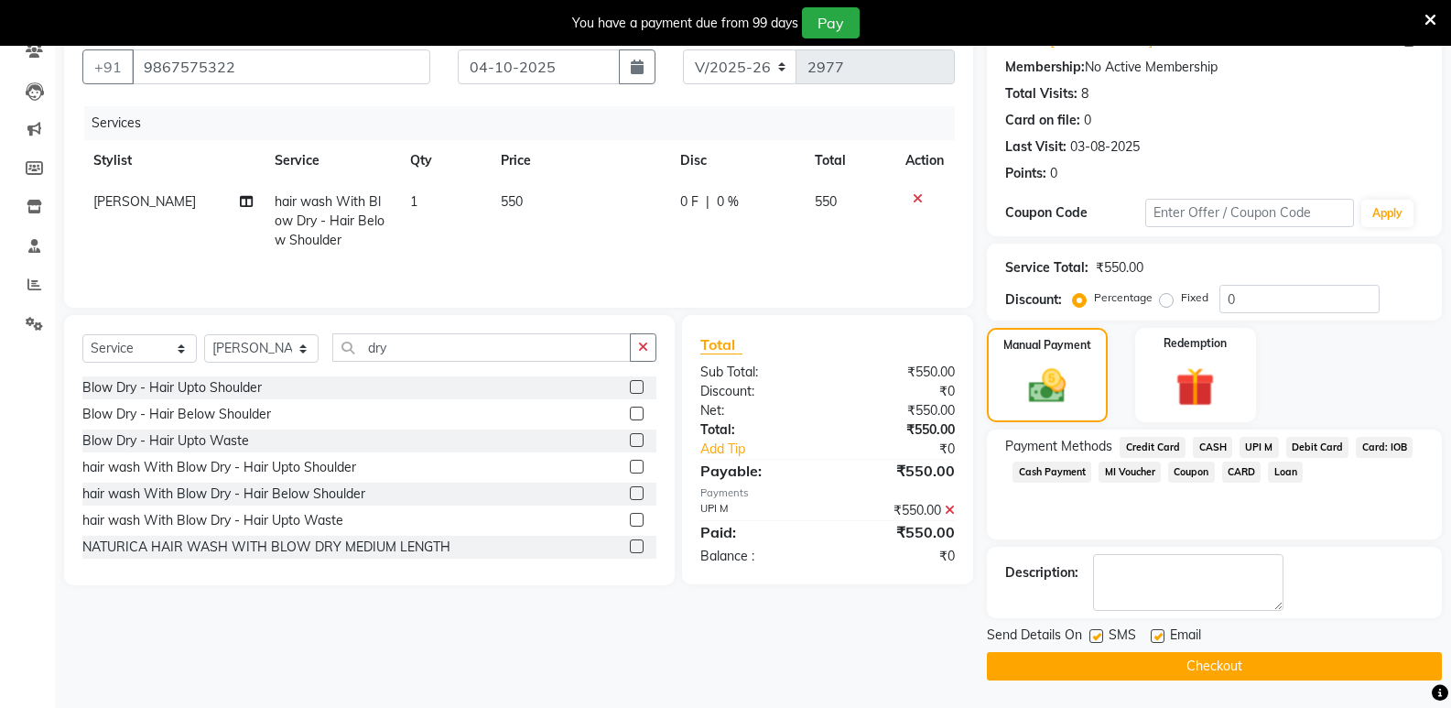
click at [1180, 656] on button "Checkout" at bounding box center [1214, 666] width 455 height 28
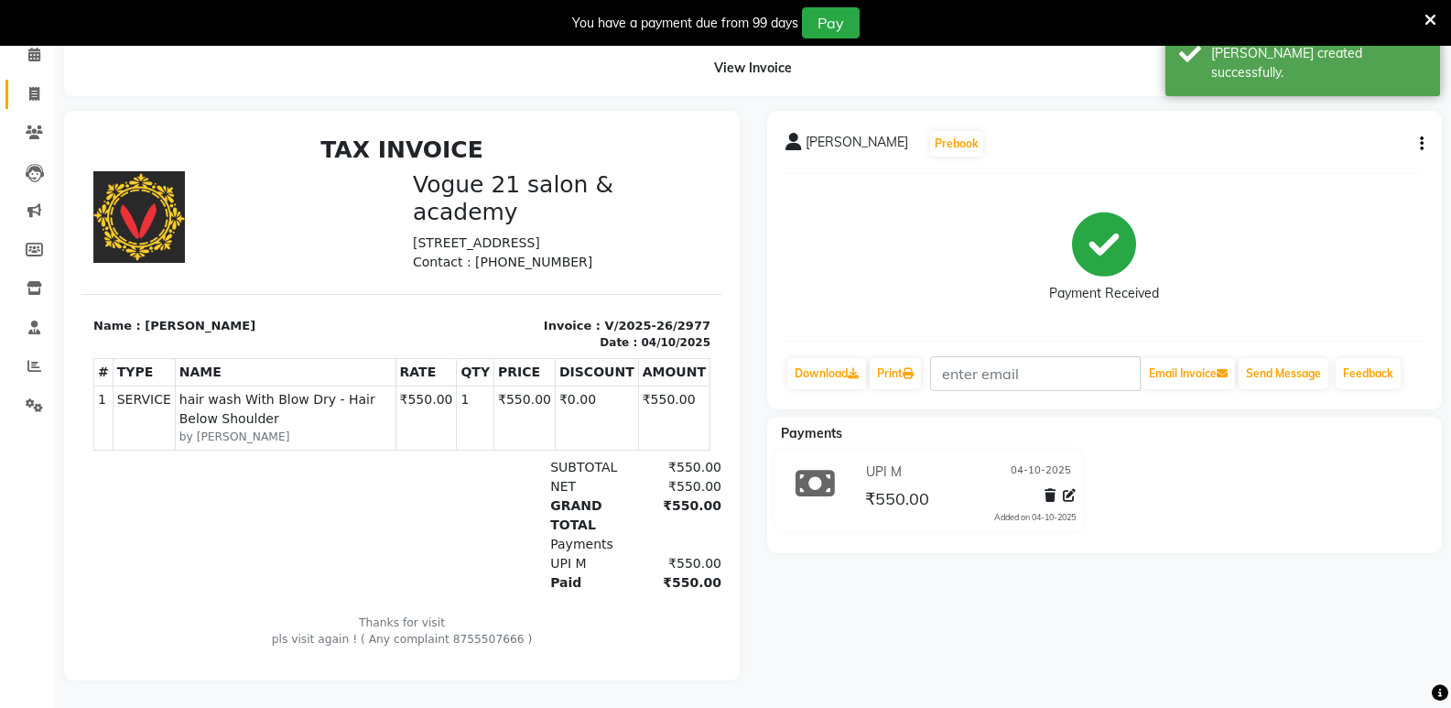
click at [34, 91] on link "Invoice" at bounding box center [27, 95] width 44 height 30
select select "service"
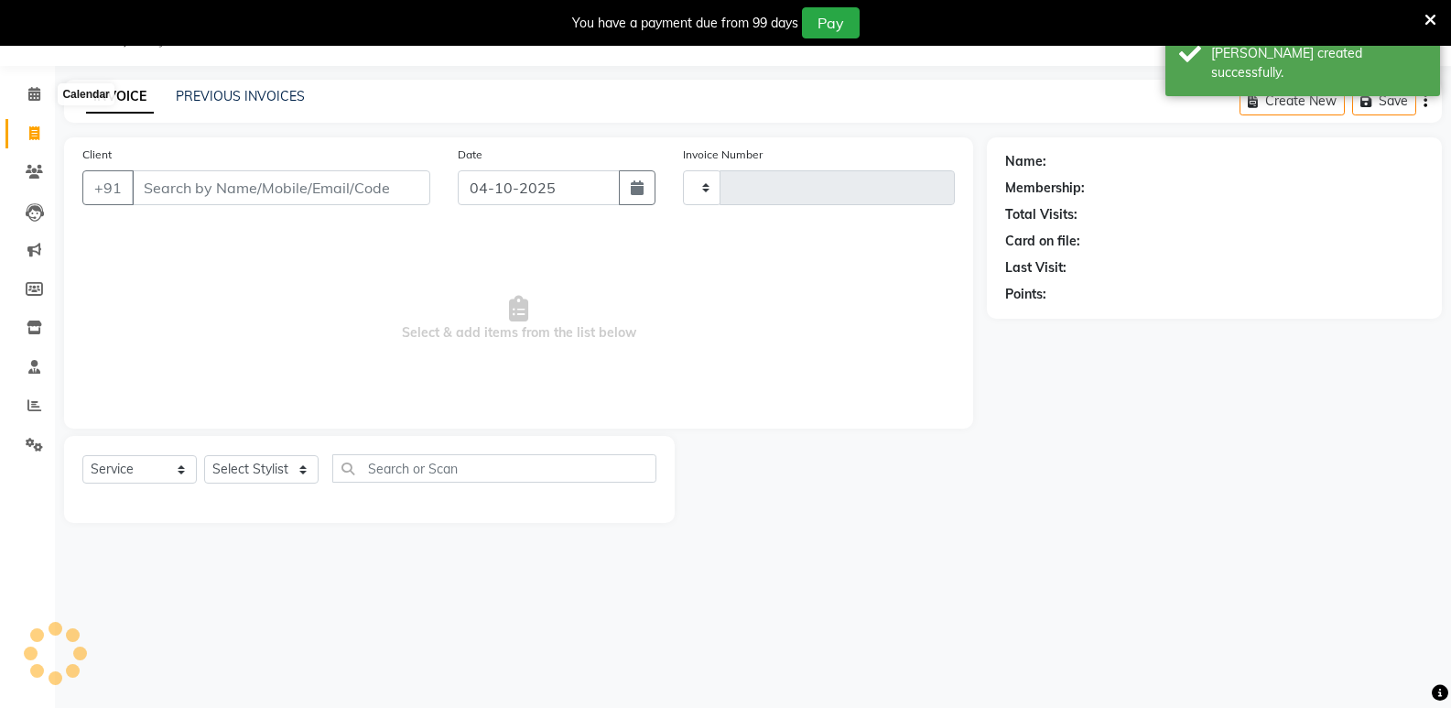
type input "2978"
select select "4433"
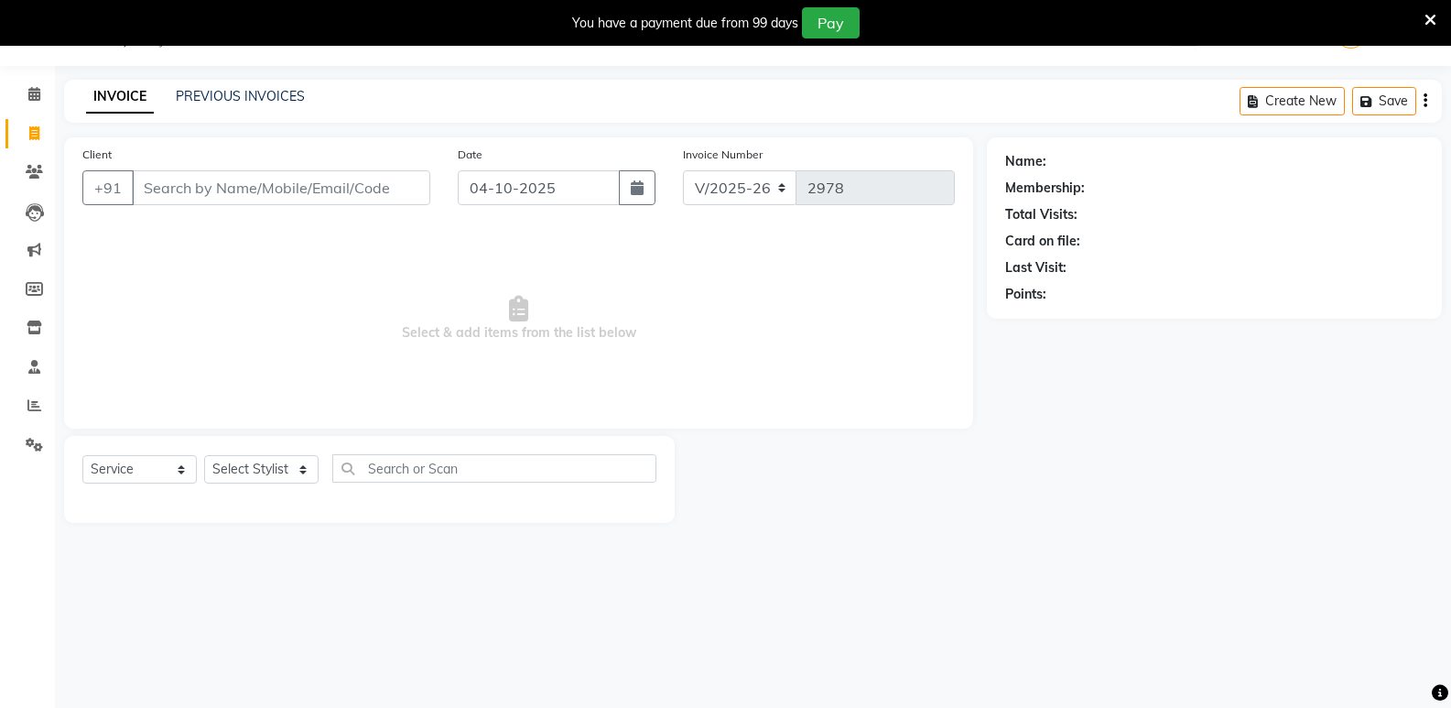
click at [1082, 210] on div "Total Visits:" at bounding box center [1215, 214] width 419 height 19
click at [39, 92] on icon at bounding box center [34, 94] width 12 height 14
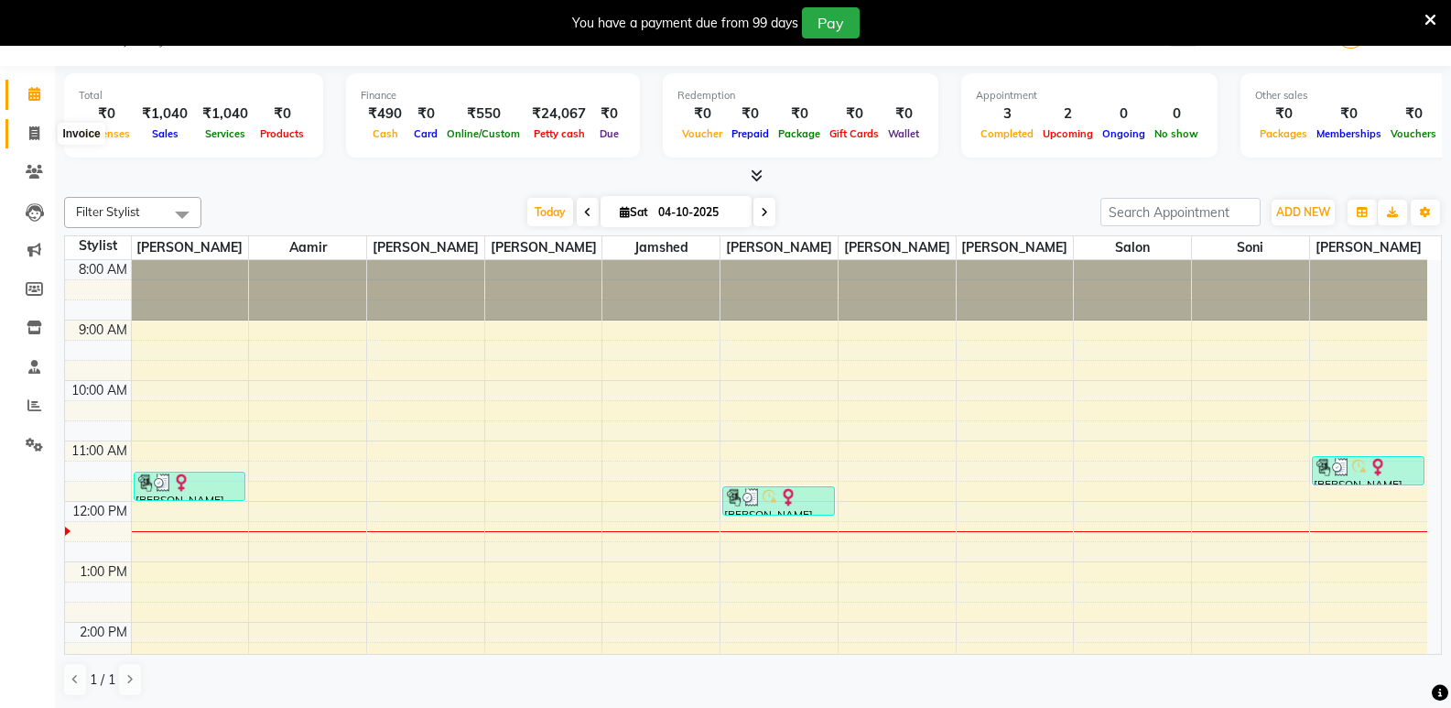
click at [29, 129] on icon at bounding box center [34, 133] width 10 height 14
select select "service"
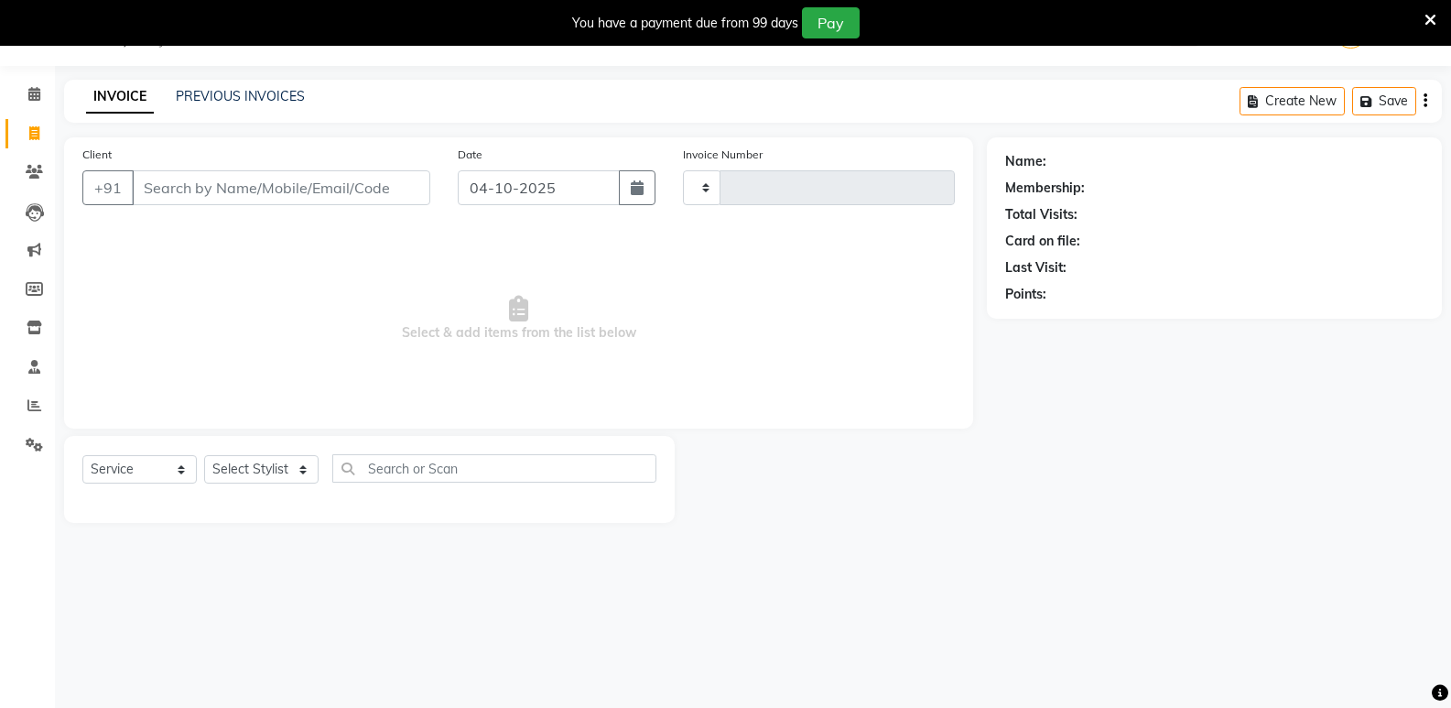
type input "2978"
select select "4433"
click at [252, 472] on select "Select Stylist [PERSON_NAME] [PERSON_NAME] [PERSON_NAME] [PERSON_NAME] [PERSON_…" at bounding box center [261, 469] width 114 height 28
select select "66614"
click at [204, 455] on select "Select Stylist [PERSON_NAME] [PERSON_NAME] [PERSON_NAME] [PERSON_NAME] [PERSON_…" at bounding box center [261, 469] width 114 height 28
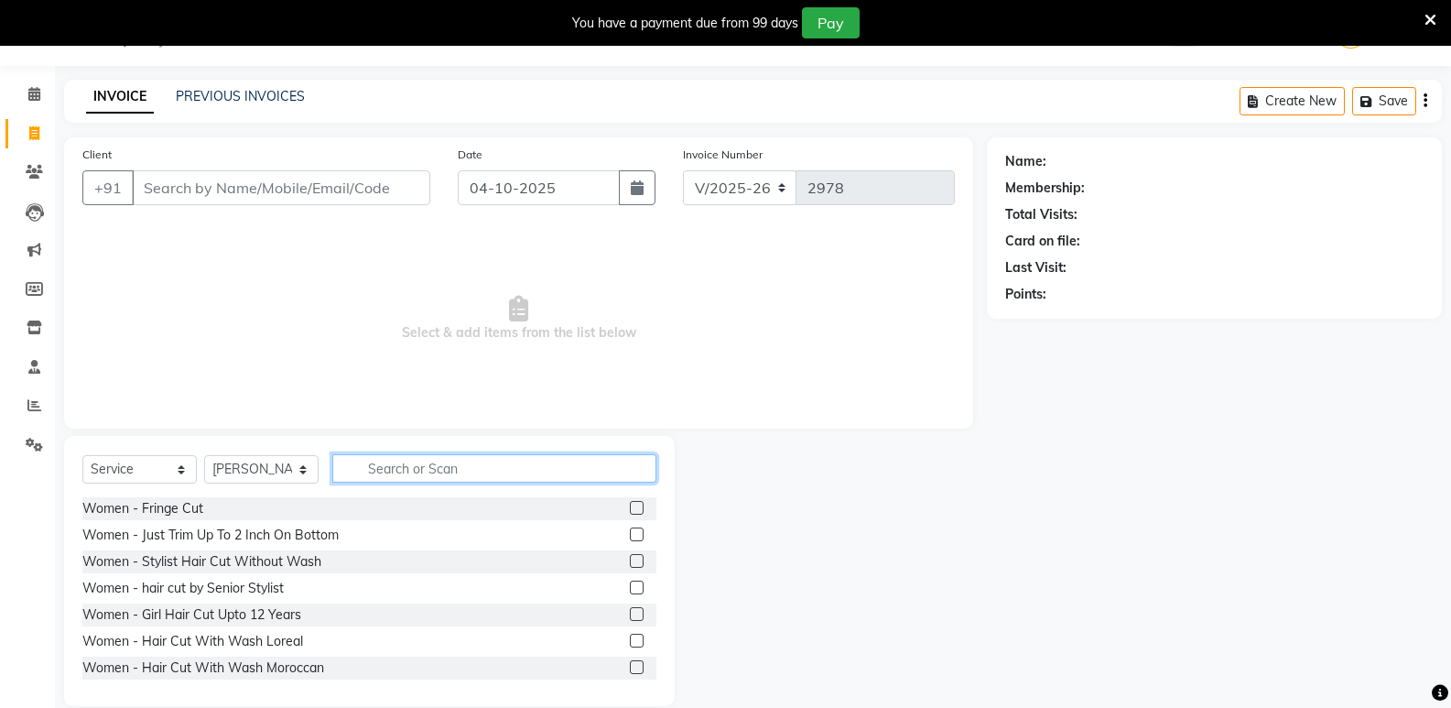
click at [441, 462] on input "text" at bounding box center [494, 468] width 324 height 28
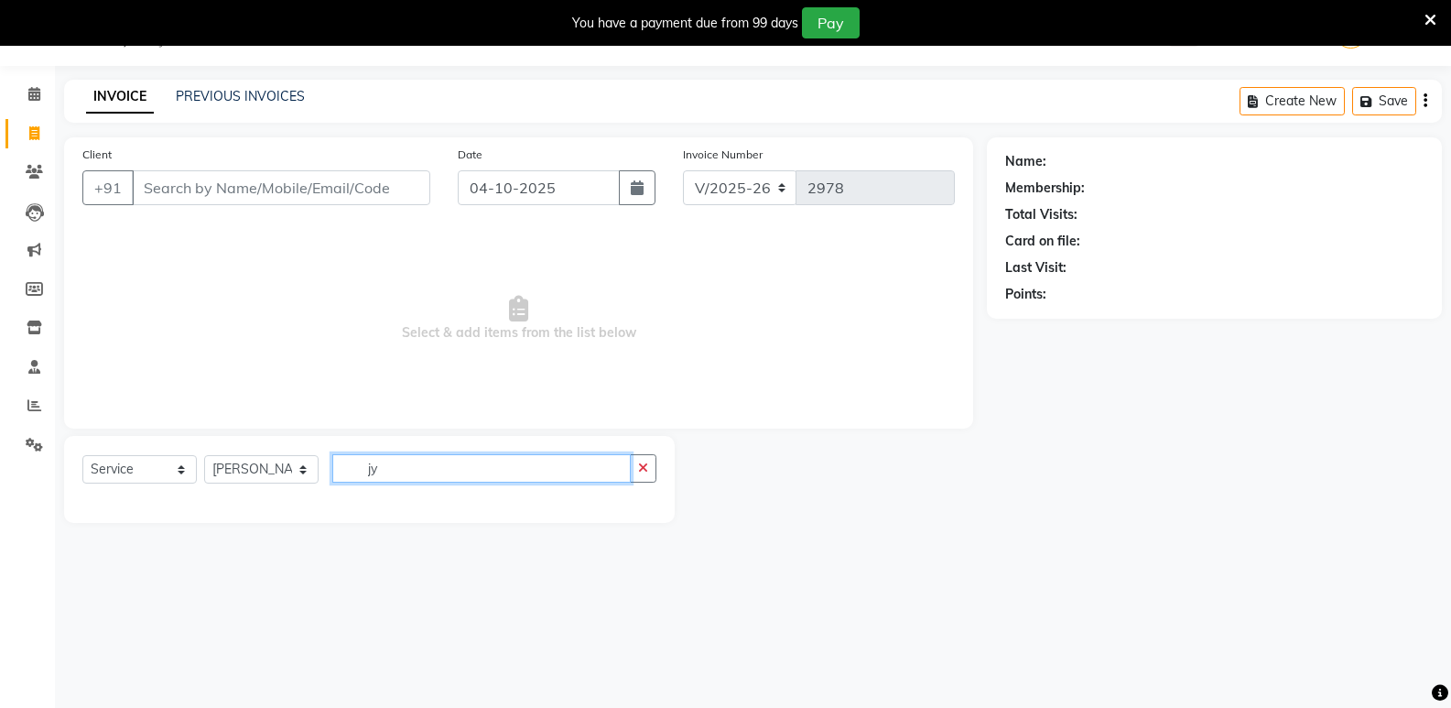
type input "j"
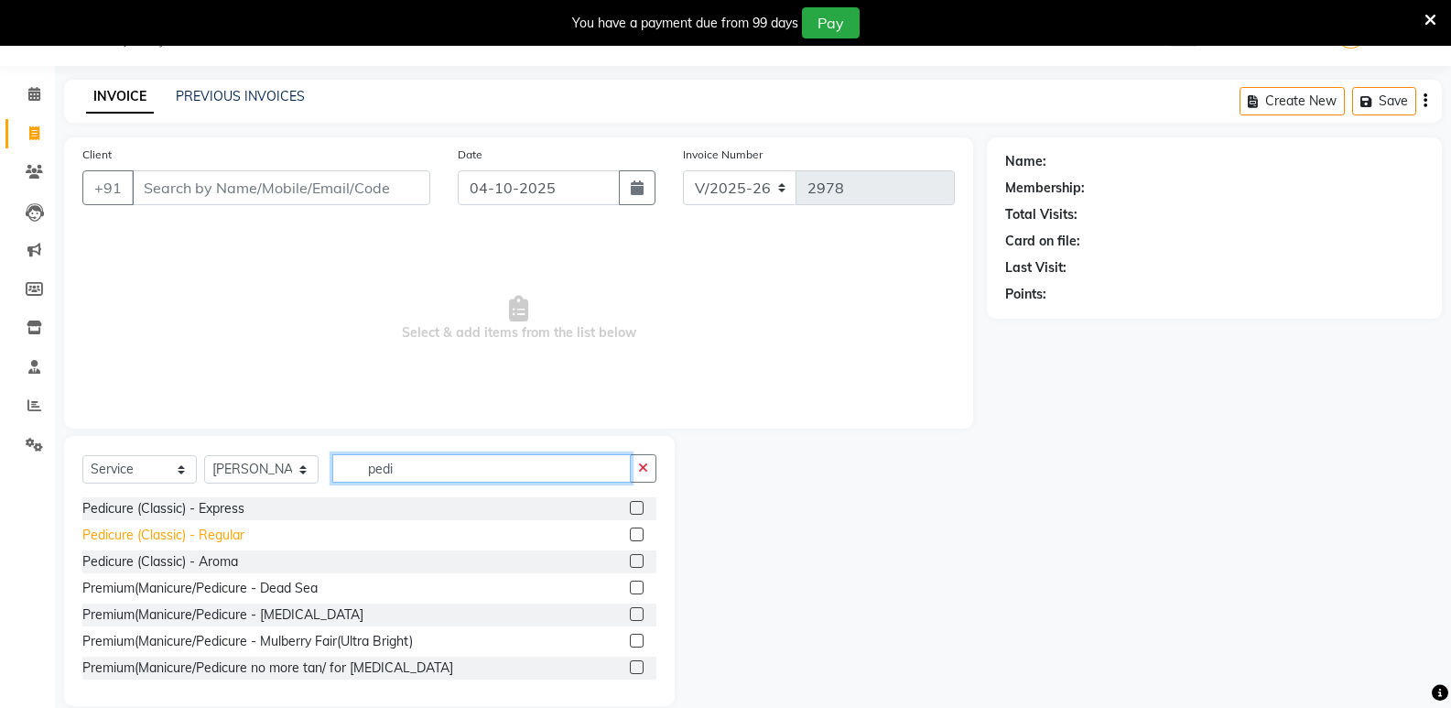
type input "pedi"
click at [179, 535] on div "Pedicure (Classic) - Regular" at bounding box center [163, 535] width 162 height 19
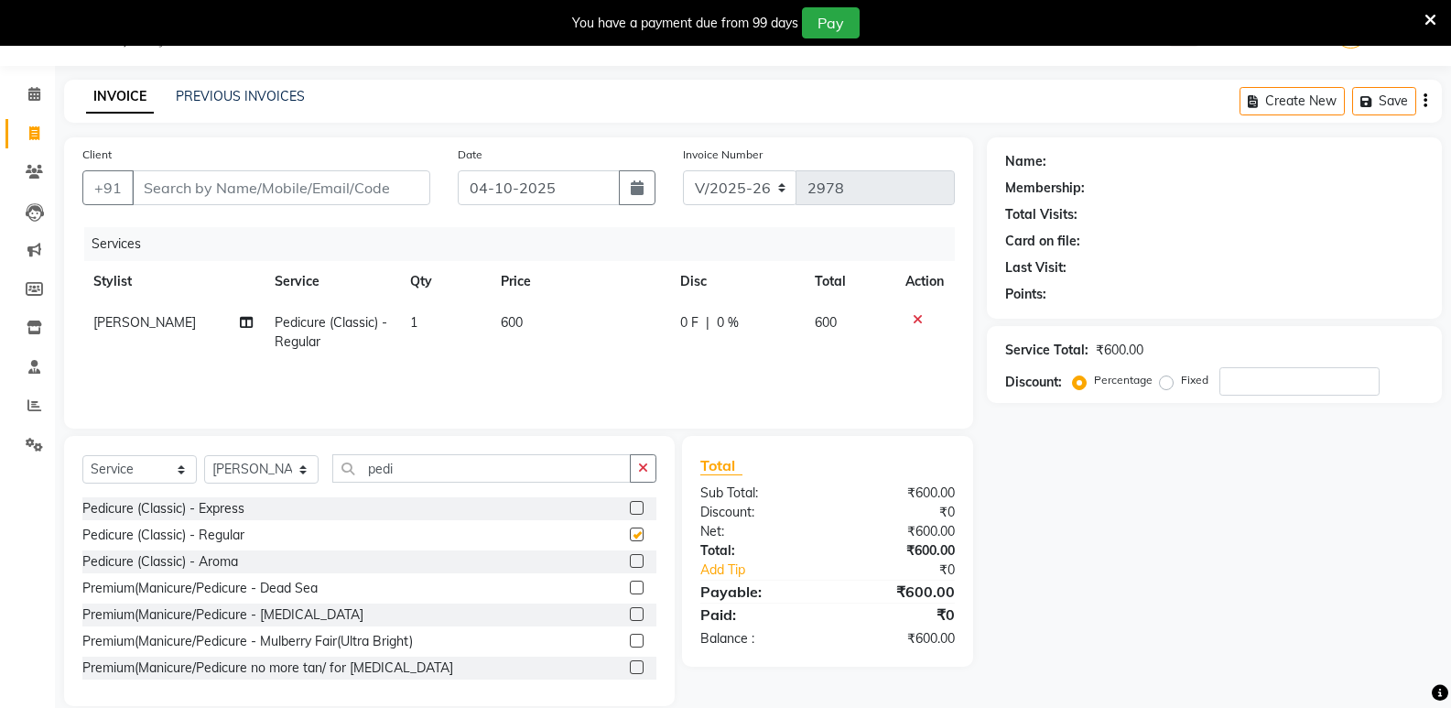
checkbox input "false"
click at [187, 508] on div "Pedicure (Classic) - Express" at bounding box center [163, 508] width 162 height 19
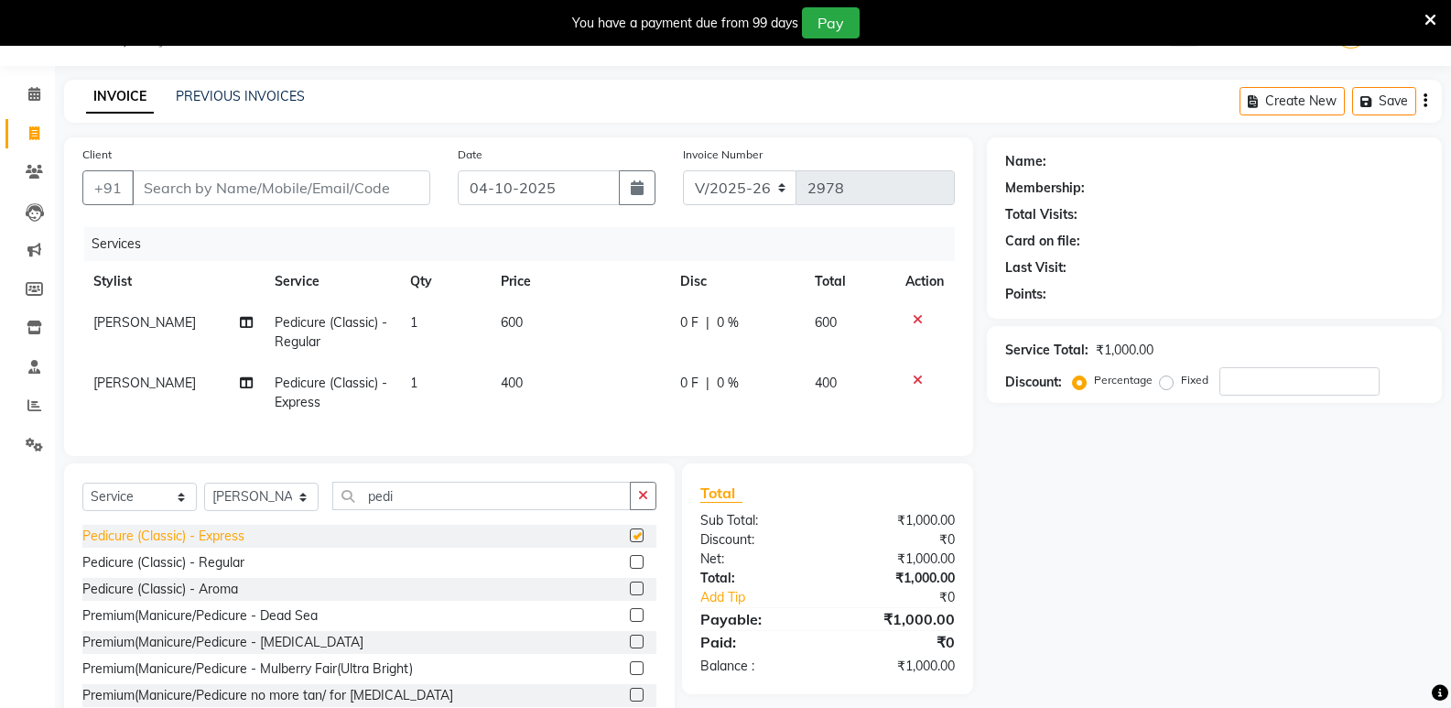
checkbox input "false"
click at [918, 377] on icon at bounding box center [918, 380] width 10 height 13
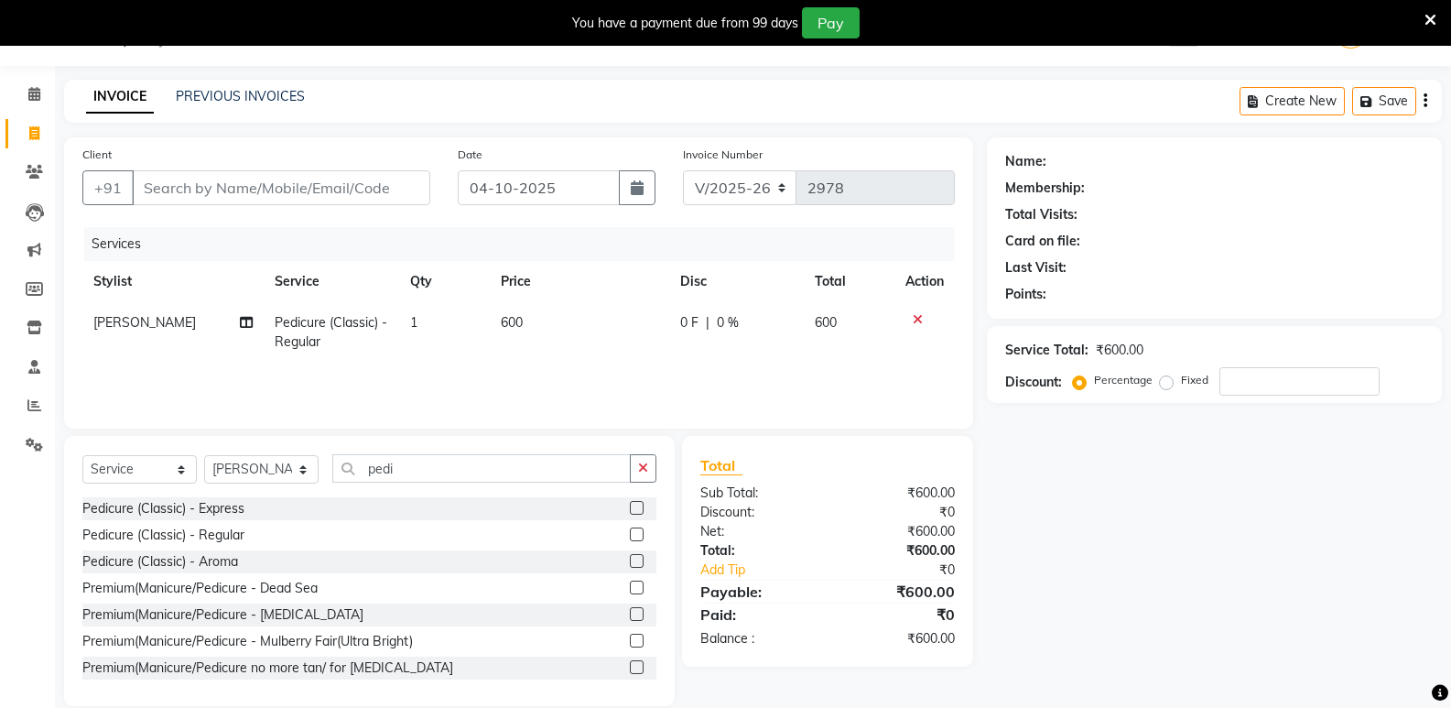
click at [506, 314] on span "600" at bounding box center [512, 322] width 22 height 16
select select "66614"
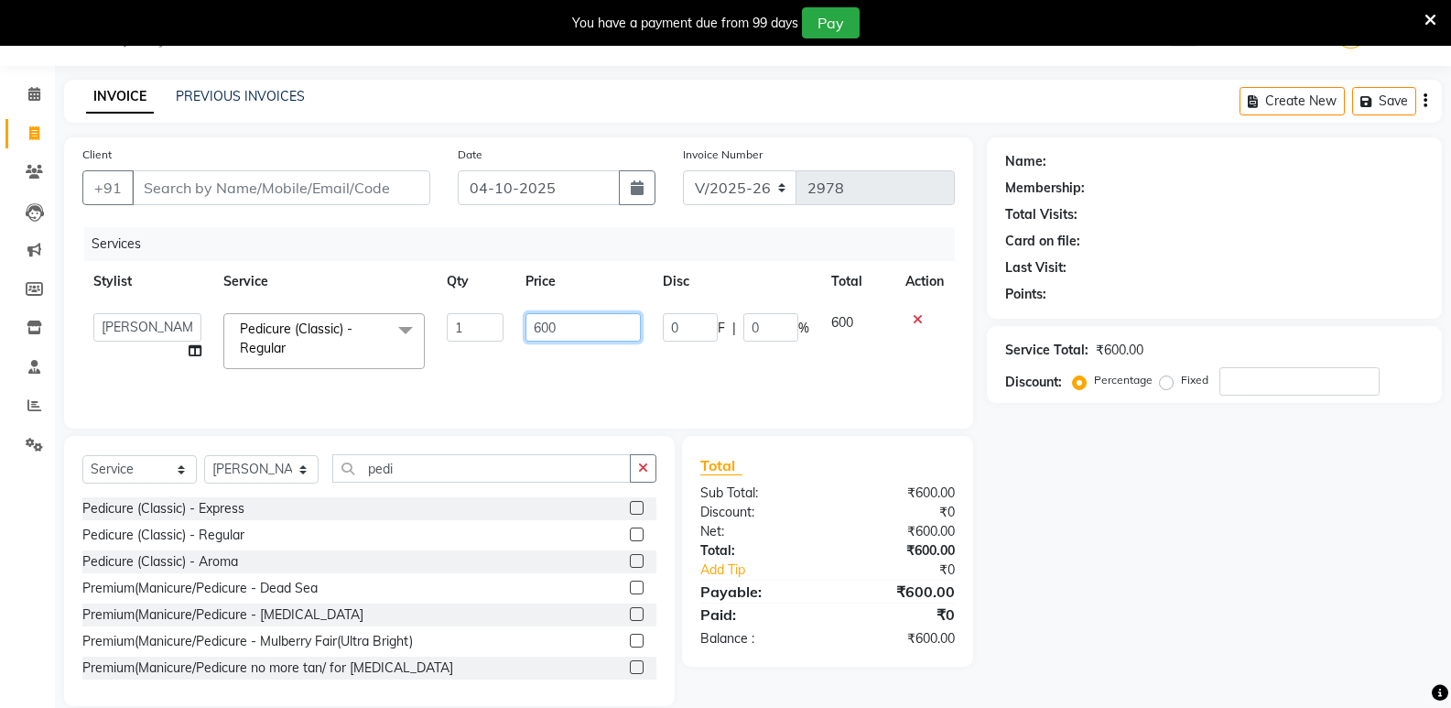
click at [536, 325] on input "600" at bounding box center [583, 327] width 114 height 28
type input "500"
click at [1074, 597] on div "Name: Membership: Total Visits: Card on file: Last Visit: Points: Service Total…" at bounding box center [1221, 421] width 469 height 569
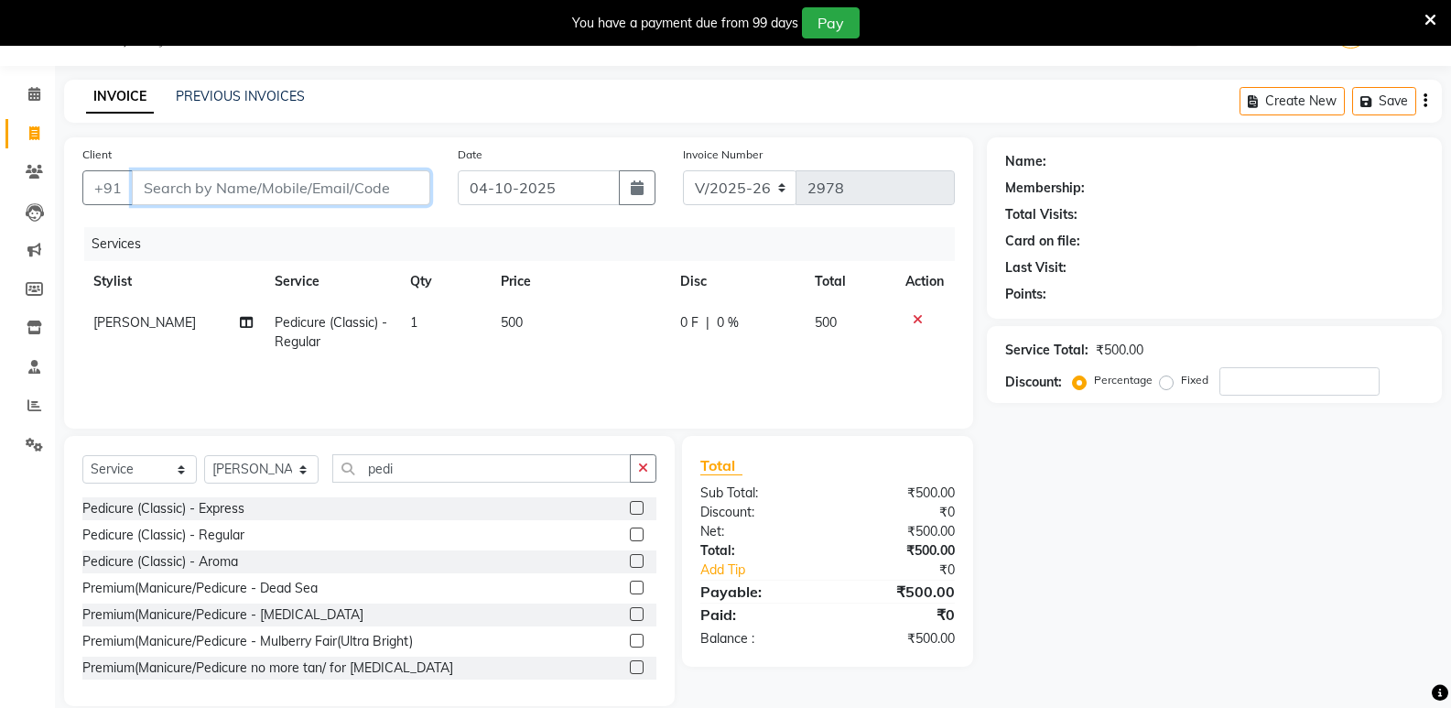
click at [280, 176] on input "Client" at bounding box center [281, 187] width 299 height 35
type input "s"
type input "0"
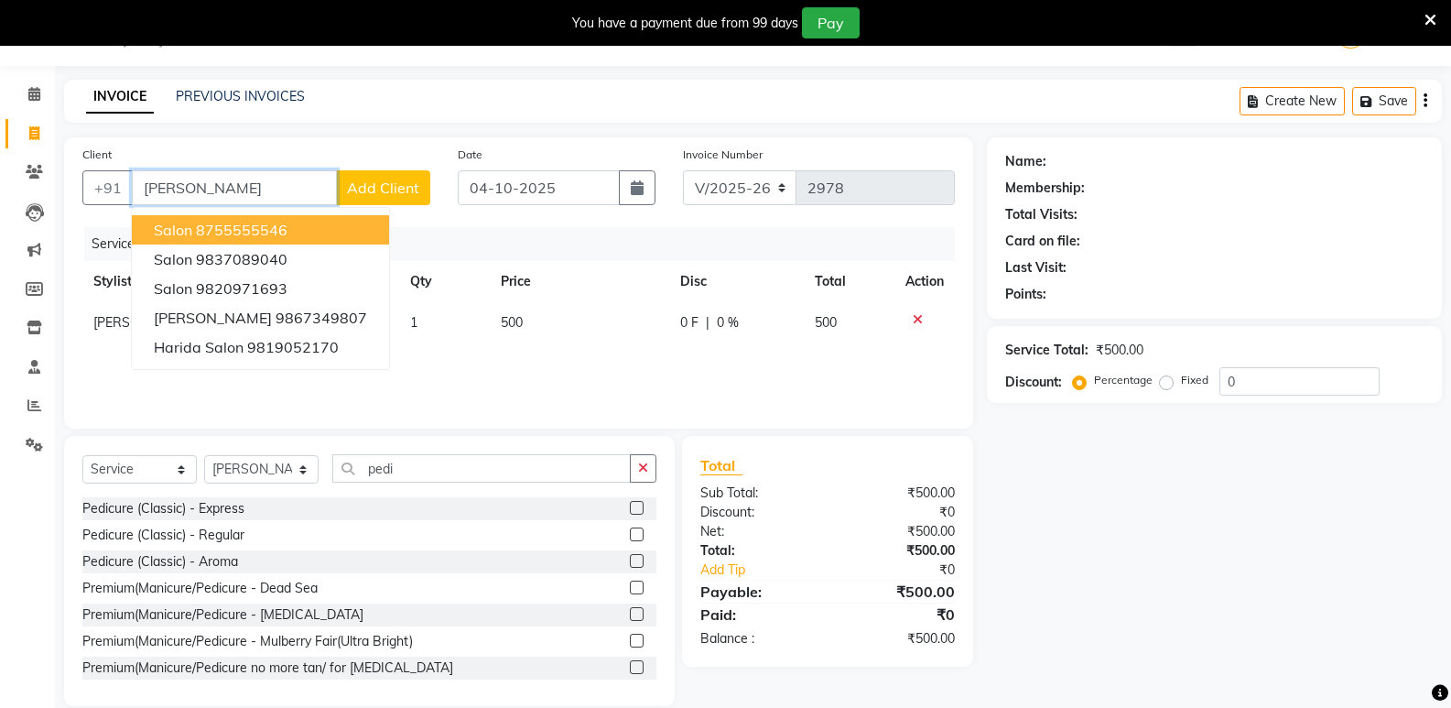
click at [244, 233] on ngb-highlight "8755555546" at bounding box center [242, 230] width 92 height 18
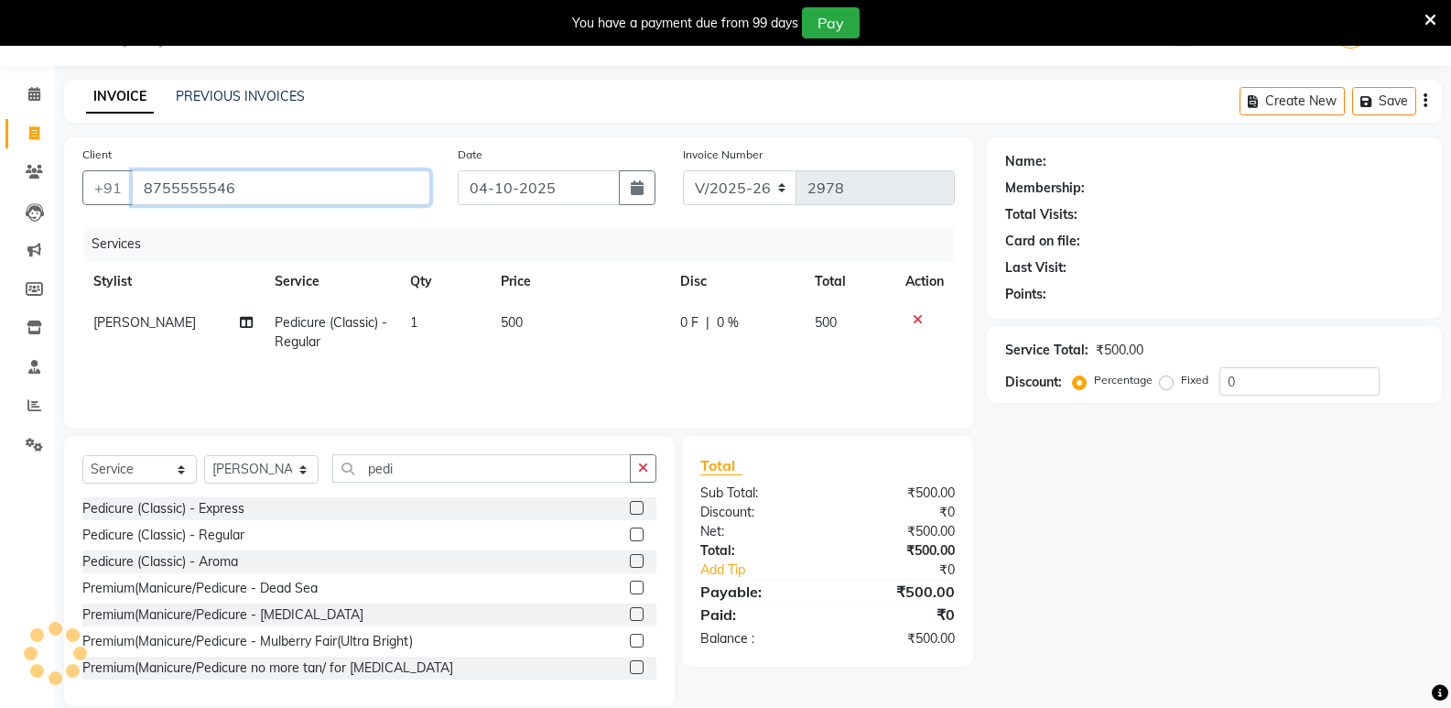
type input "8755555546"
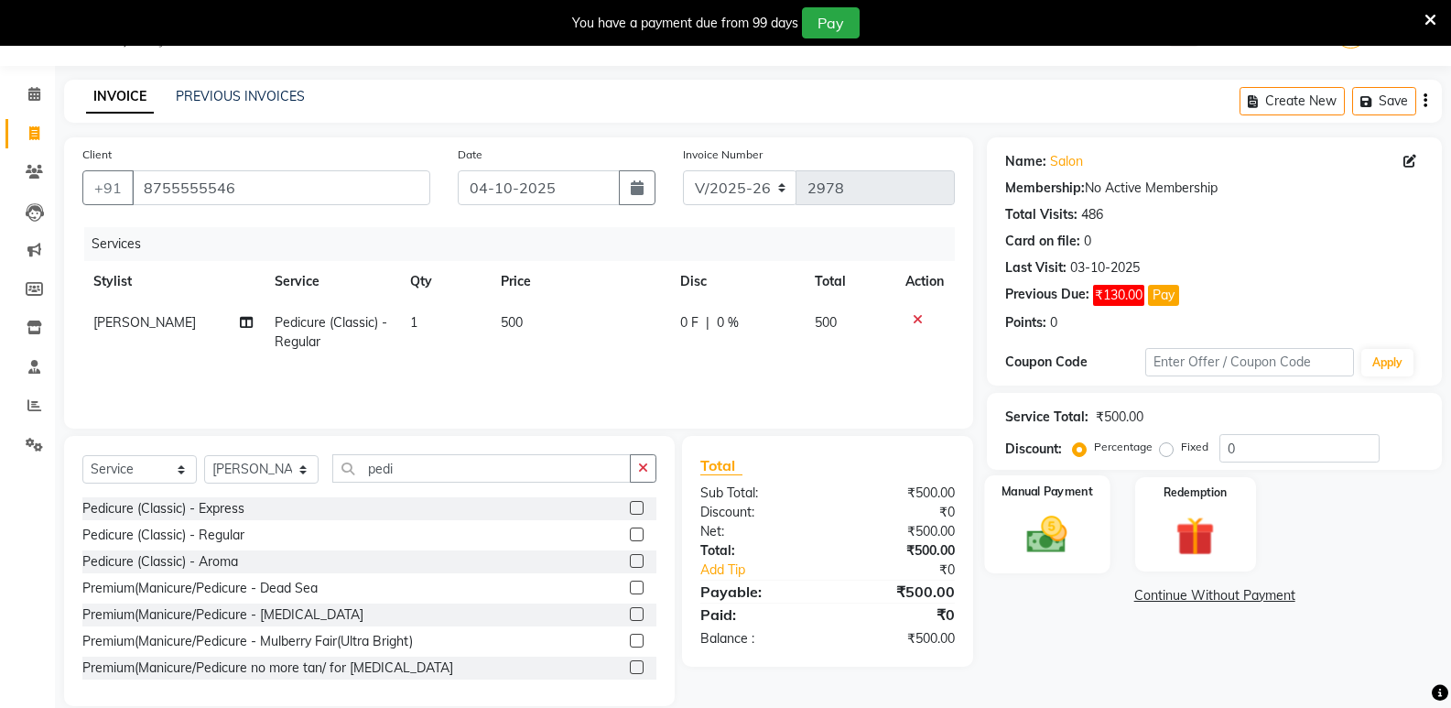
click at [1027, 537] on img at bounding box center [1047, 534] width 65 height 47
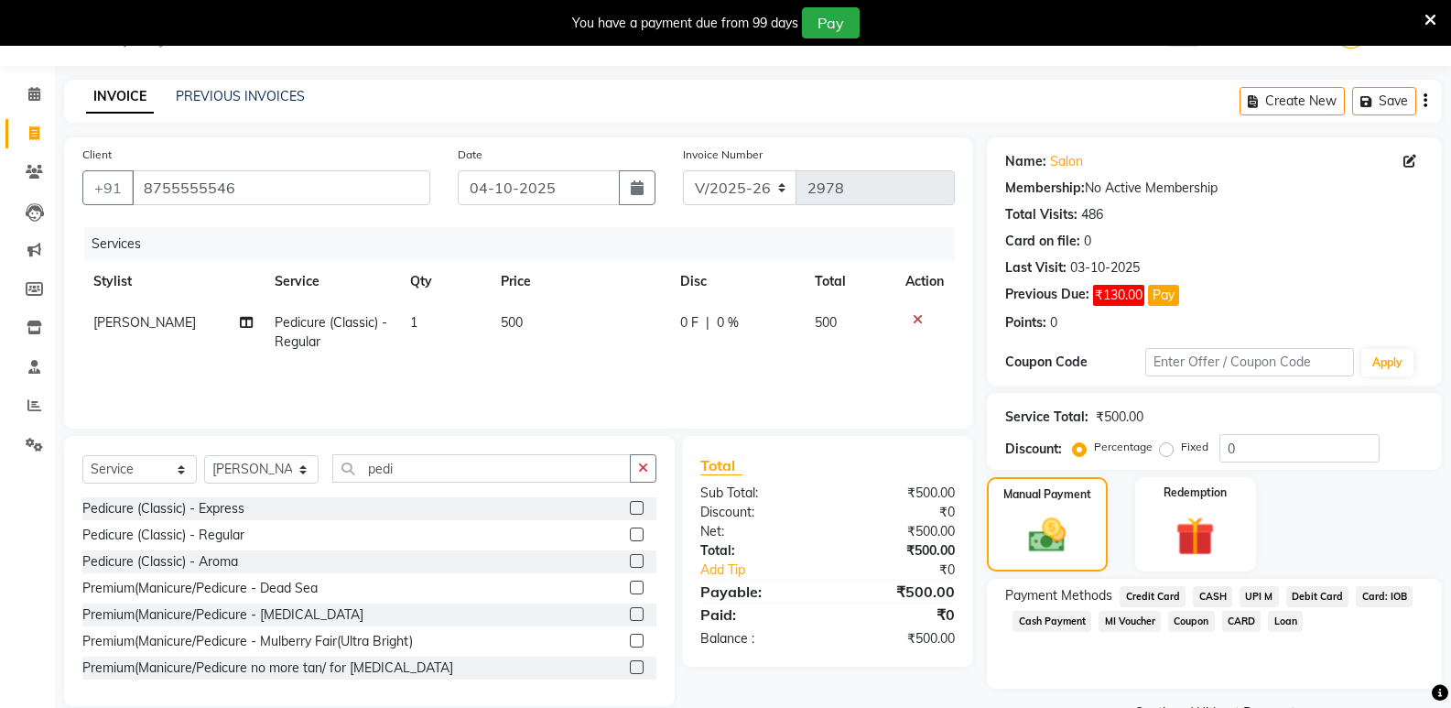
click at [1223, 594] on span "CASH" at bounding box center [1212, 596] width 39 height 21
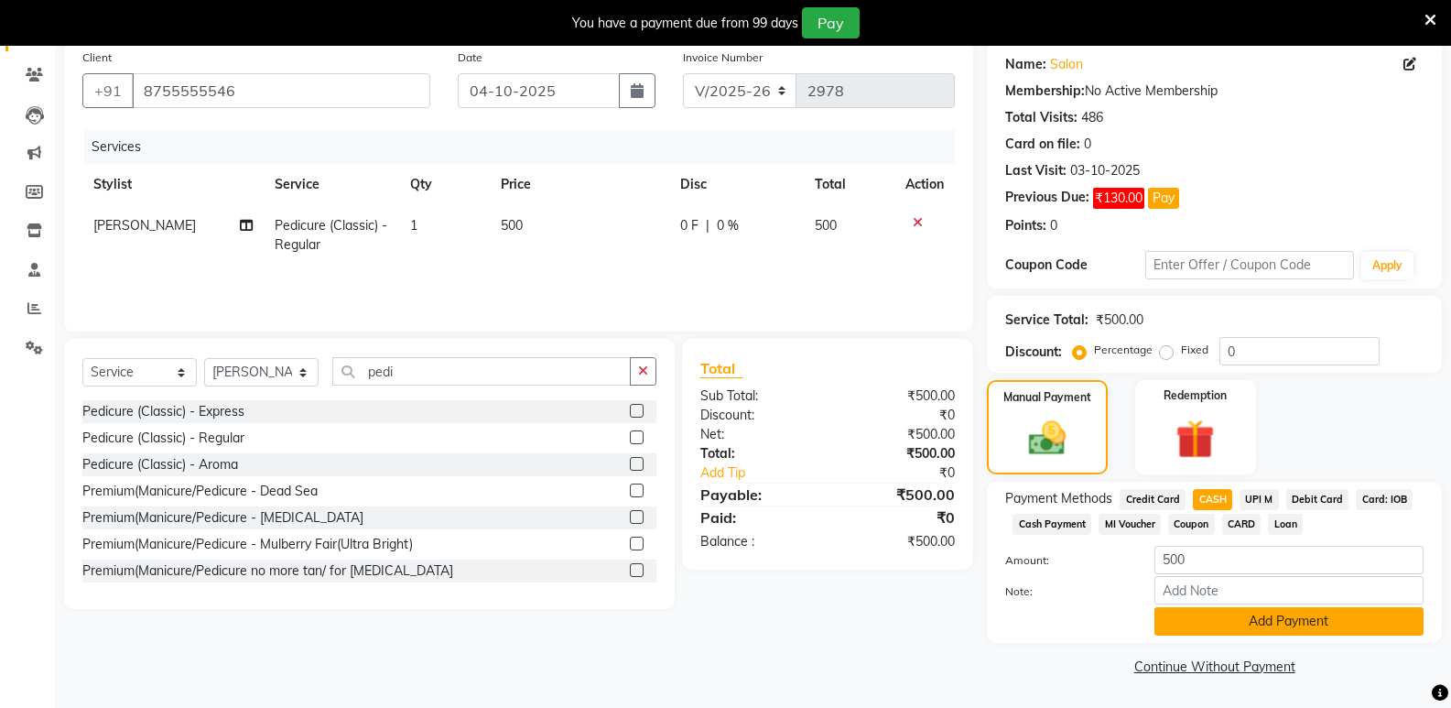
click at [1291, 619] on button "Add Payment" at bounding box center [1289, 621] width 269 height 28
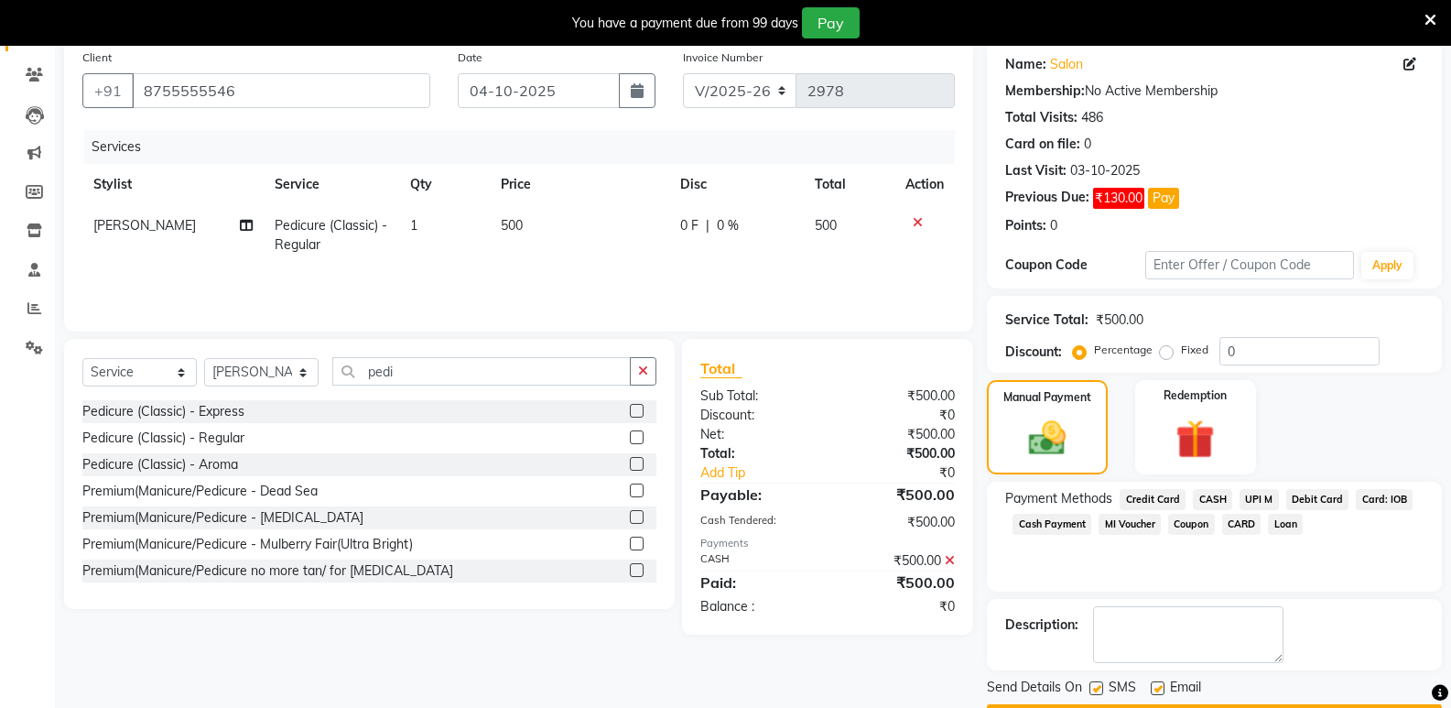
scroll to position [195, 0]
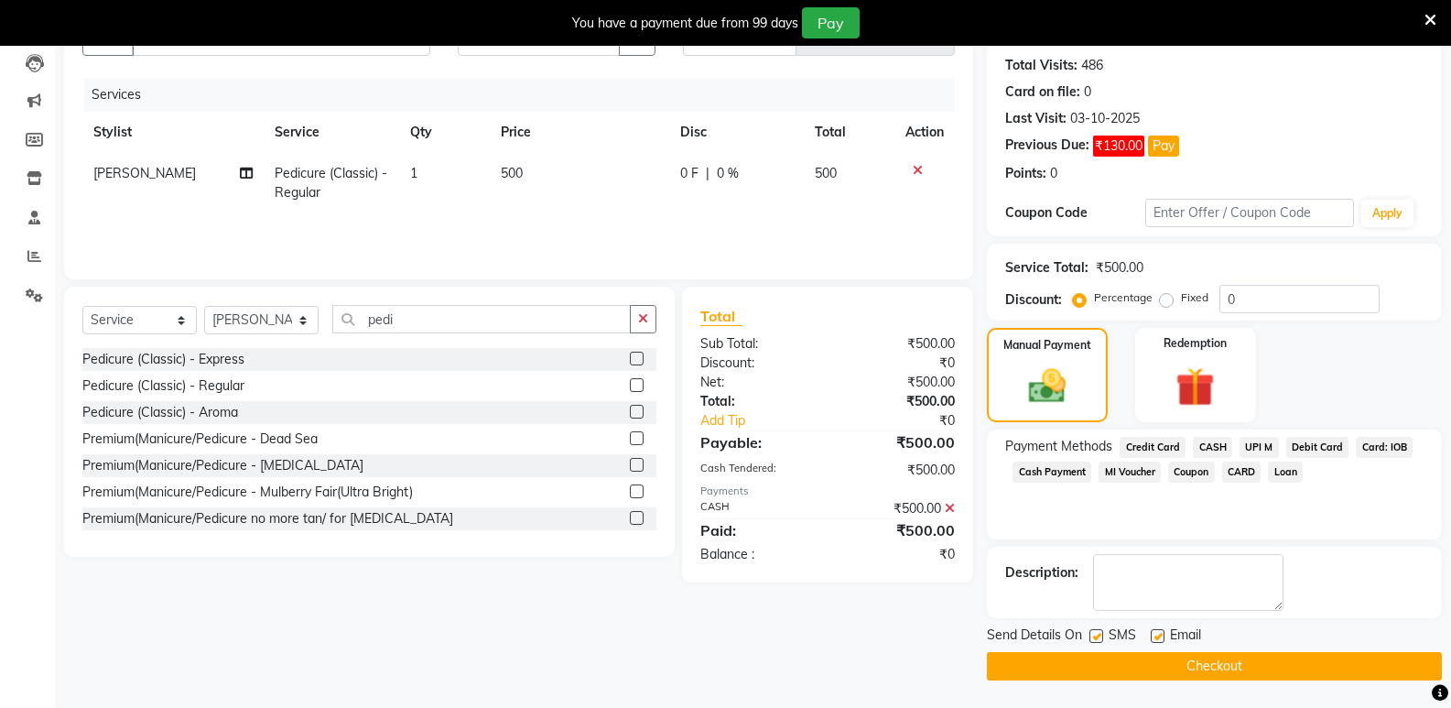
click at [1243, 672] on button "Checkout" at bounding box center [1214, 666] width 455 height 28
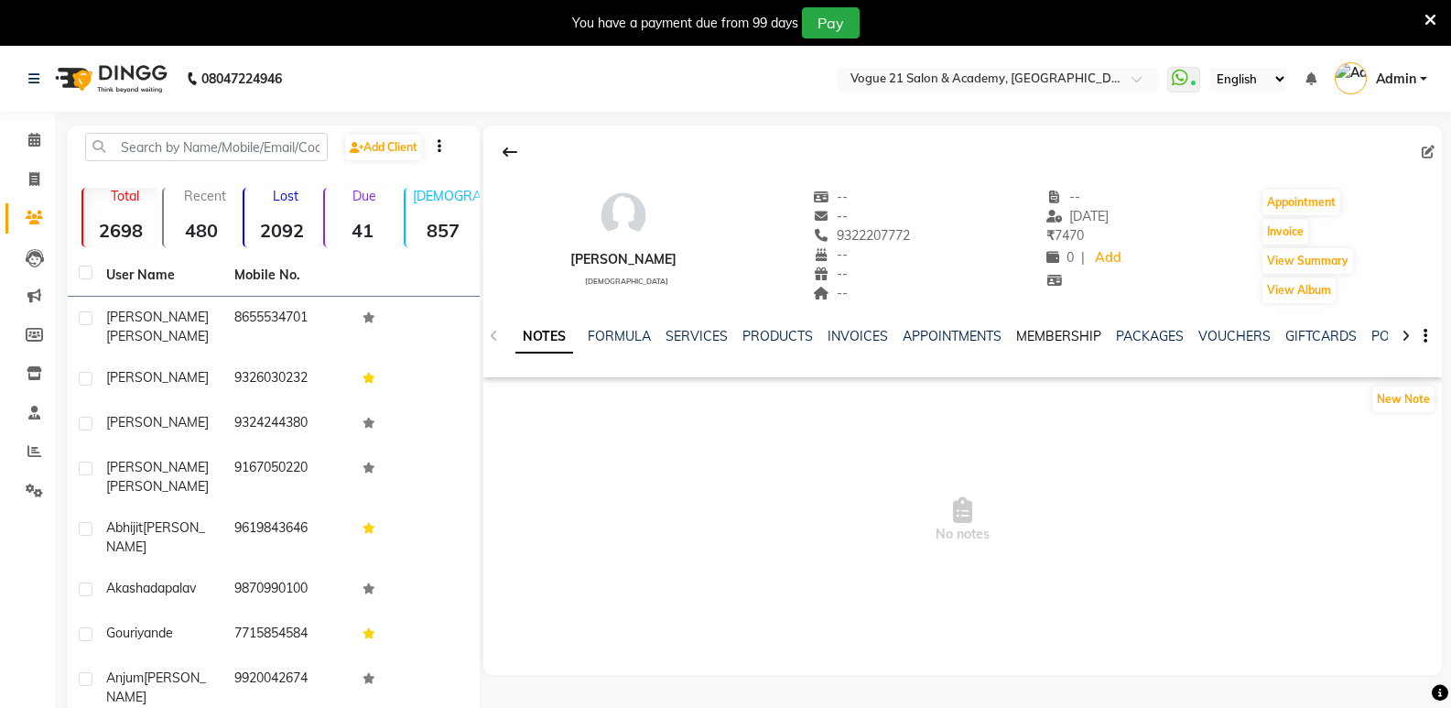
click at [1038, 342] on link "MEMBERSHIP" at bounding box center [1058, 336] width 85 height 16
